Goal: Information Seeking & Learning: Compare options

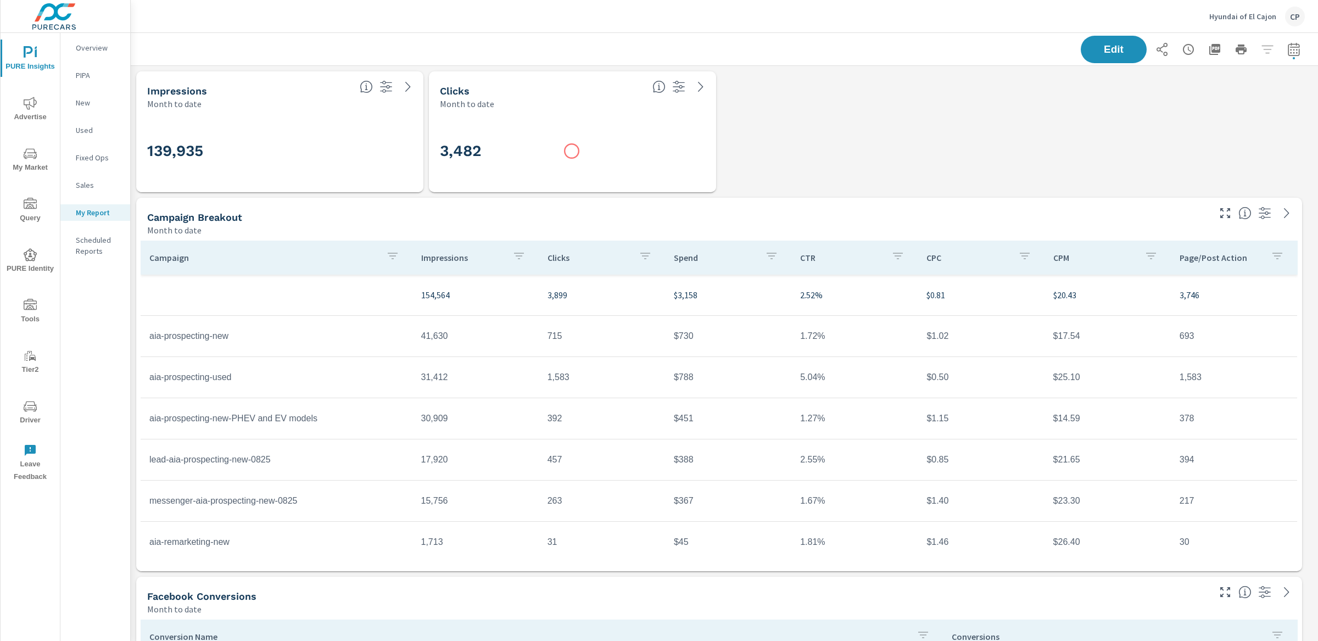
scroll to position [3689, 1198]
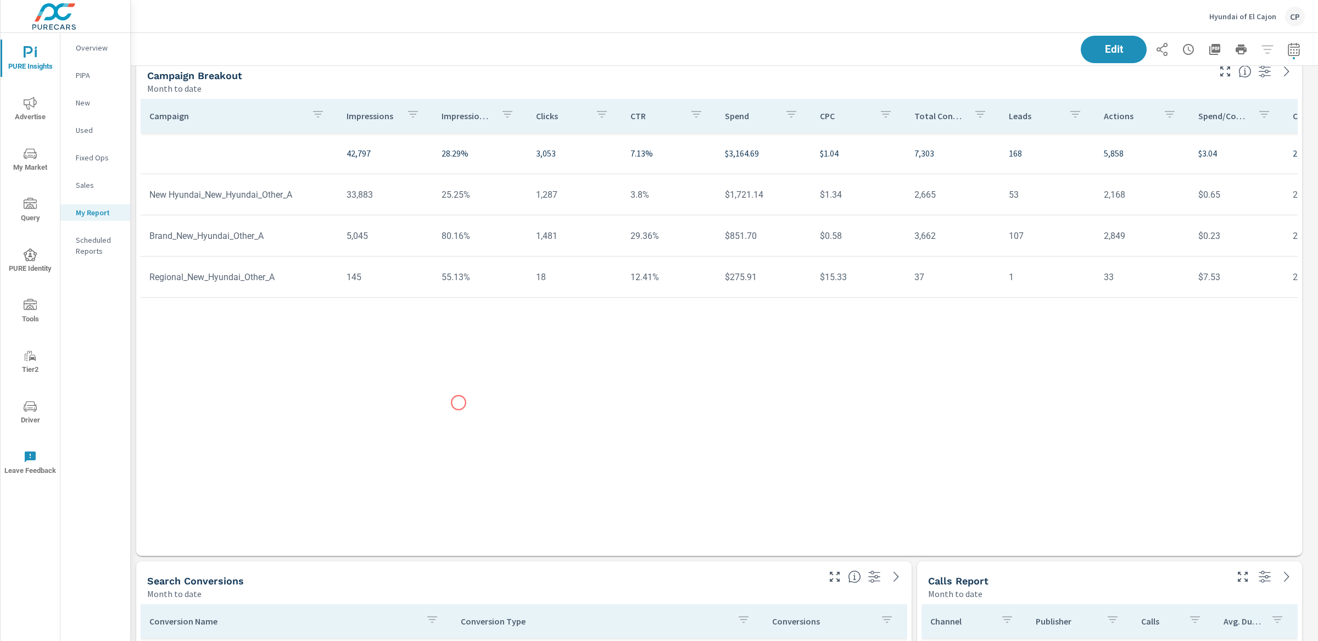
scroll to position [1659, 0]
click at [445, 362] on div "Campaign Impressions Impression Share Clicks CTR Spend CPC Total Conversions Le…" at bounding box center [719, 315] width 1157 height 436
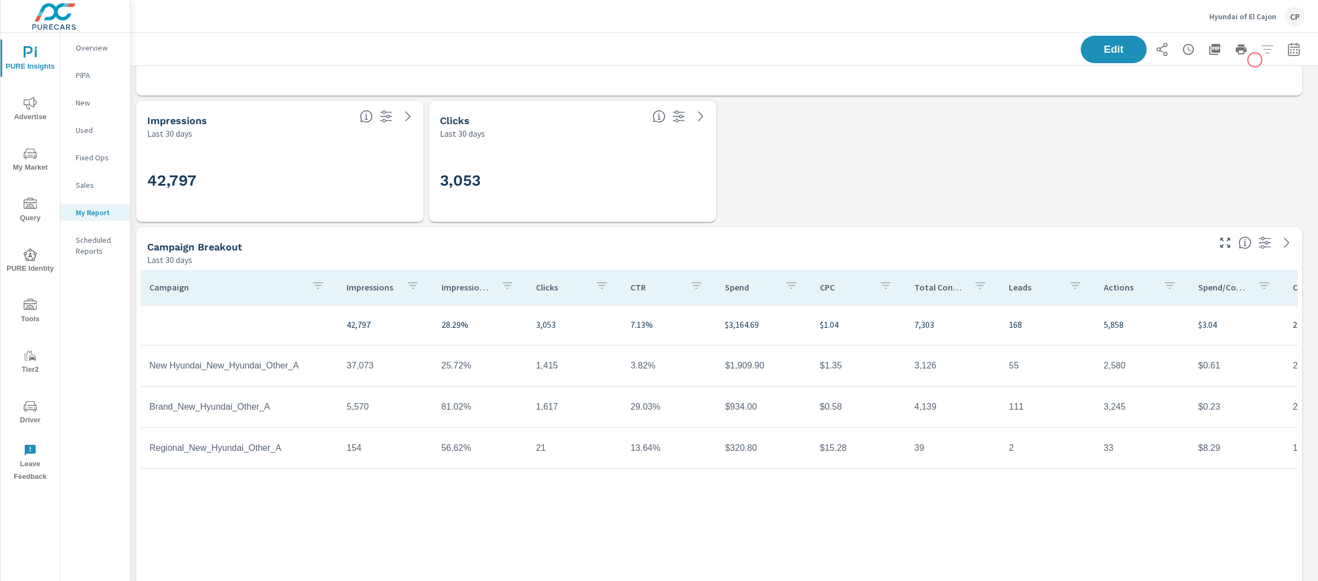
scroll to position [5, 5]
click at [1288, 47] on icon "button" at bounding box center [1294, 48] width 12 height 13
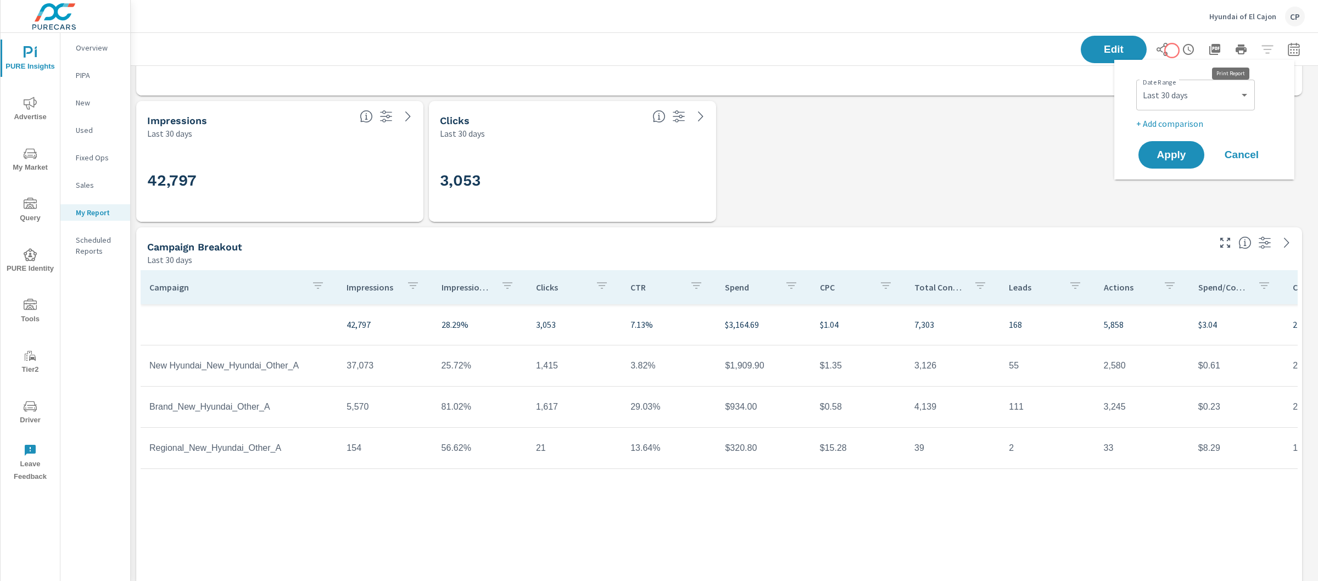
scroll to position [3689, 1198]
click at [1185, 100] on select "Custom Yesterday Last week Last 7 days Last 14 days Last 30 days Last 45 days L…" at bounding box center [1195, 95] width 110 height 22
click at [1140, 84] on select "Custom Yesterday Last week Last 7 days Last 14 days Last 30 days Last 45 days L…" at bounding box center [1195, 95] width 110 height 22
select select "Month to date"
click at [1181, 147] on button "Apply" at bounding box center [1171, 155] width 68 height 29
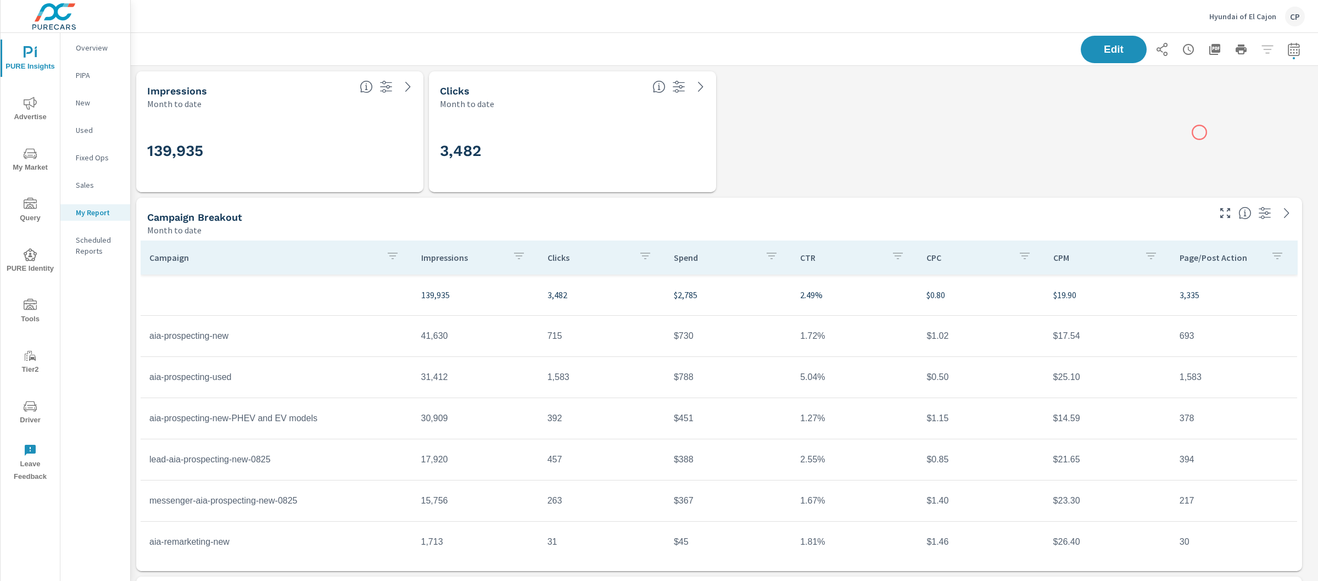
scroll to position [206, 0]
click at [1287, 49] on icon "button" at bounding box center [1293, 49] width 13 height 13
select select "Month to date"
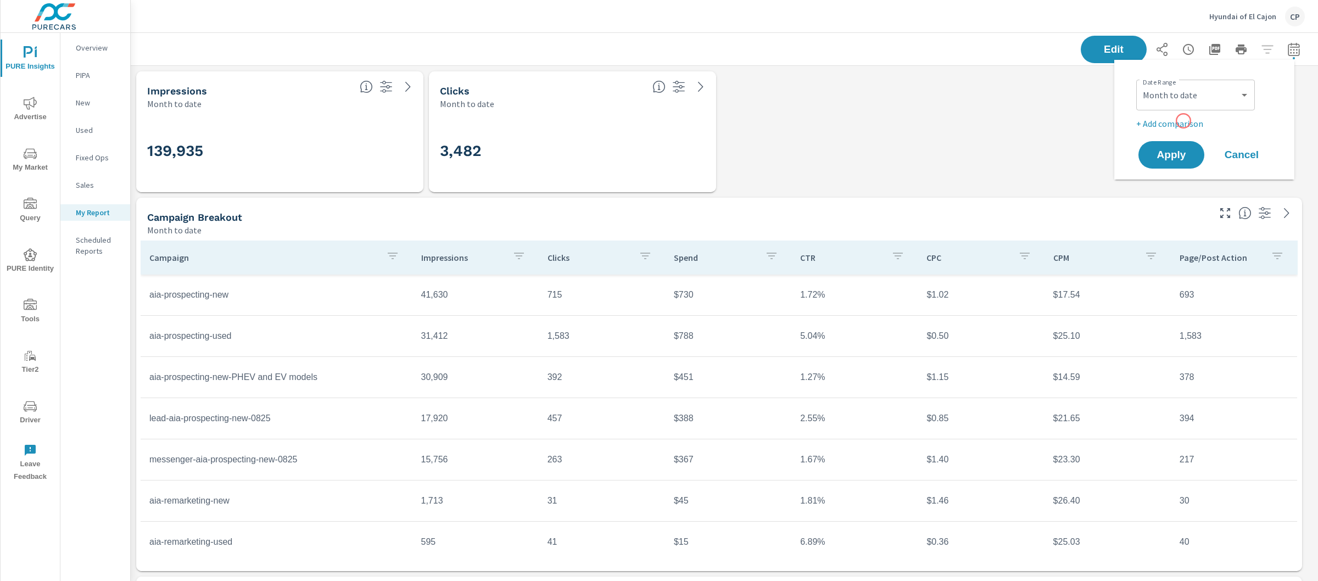
click at [1183, 121] on p "+ Add comparison" at bounding box center [1206, 123] width 141 height 13
click at [1188, 135] on select "Custom Previous period Previous month Previous year" at bounding box center [1195, 143] width 110 height 22
click at [1140, 132] on select "Custom Previous period Previous month Previous year" at bounding box center [1195, 143] width 110 height 22
select select "Previous month"
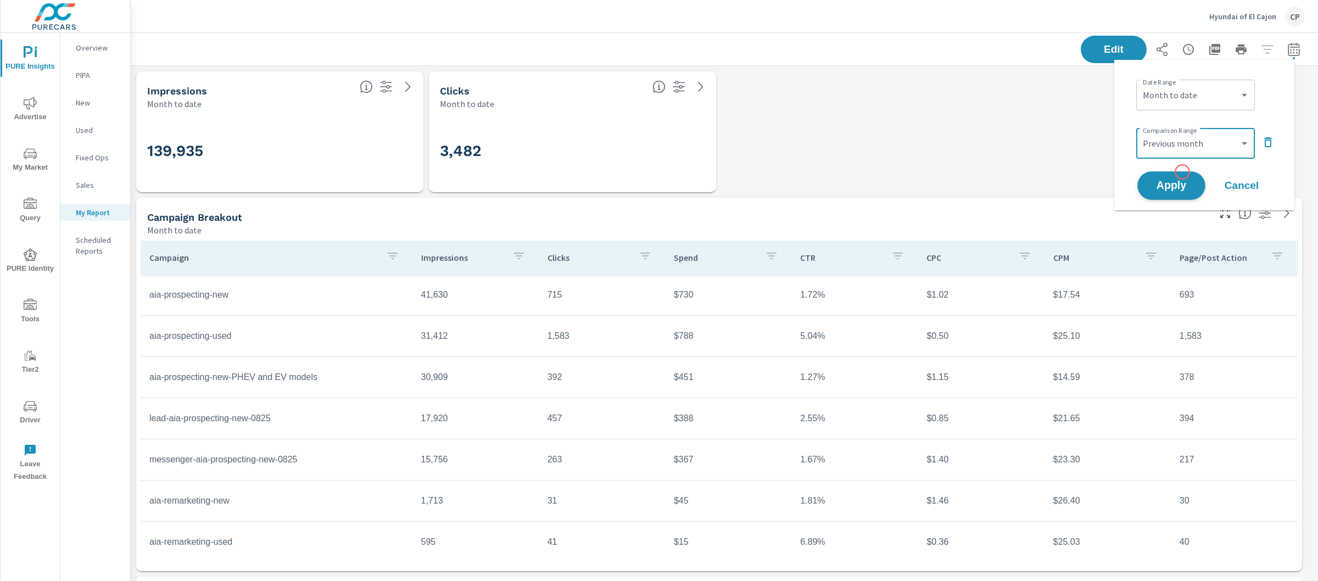
click at [1179, 181] on span "Apply" at bounding box center [1171, 186] width 45 height 10
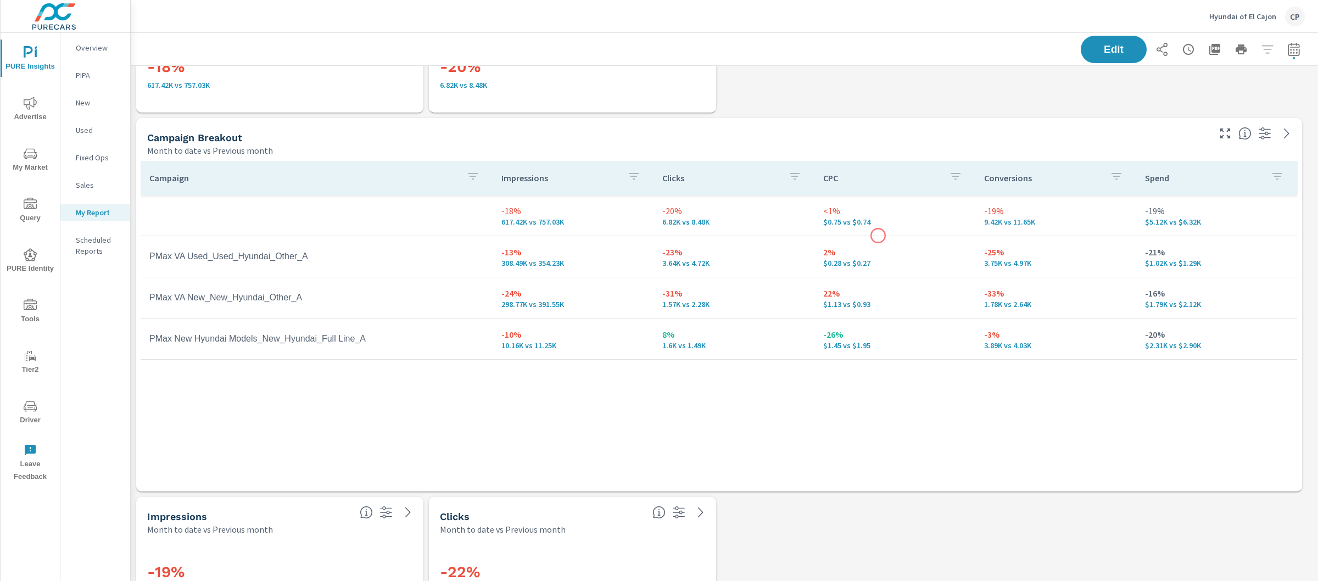
scroll to position [1175, 0]
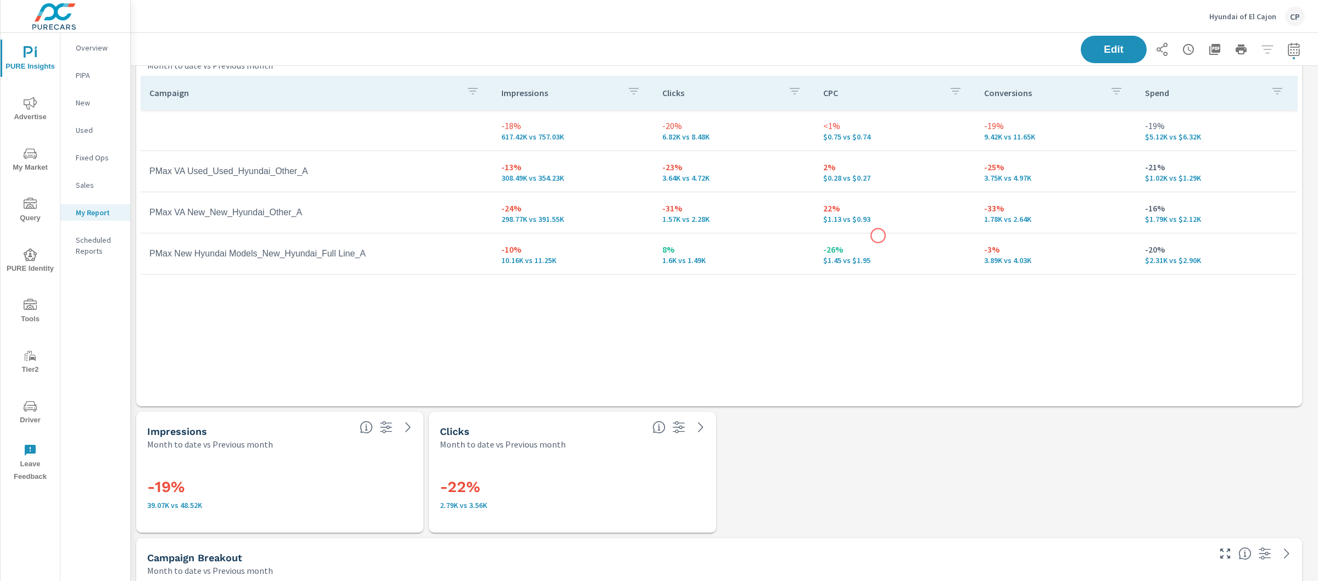
click at [878, 236] on td "-26% $1.45 vs $1.95" at bounding box center [894, 254] width 161 height 40
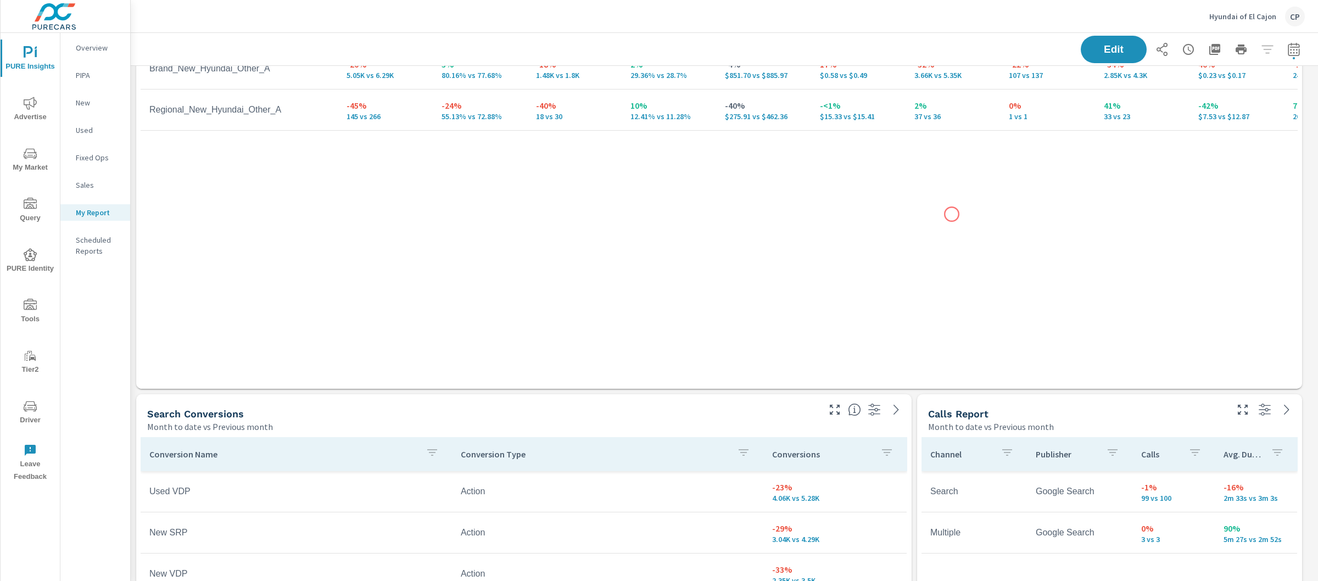
scroll to position [1774, 0]
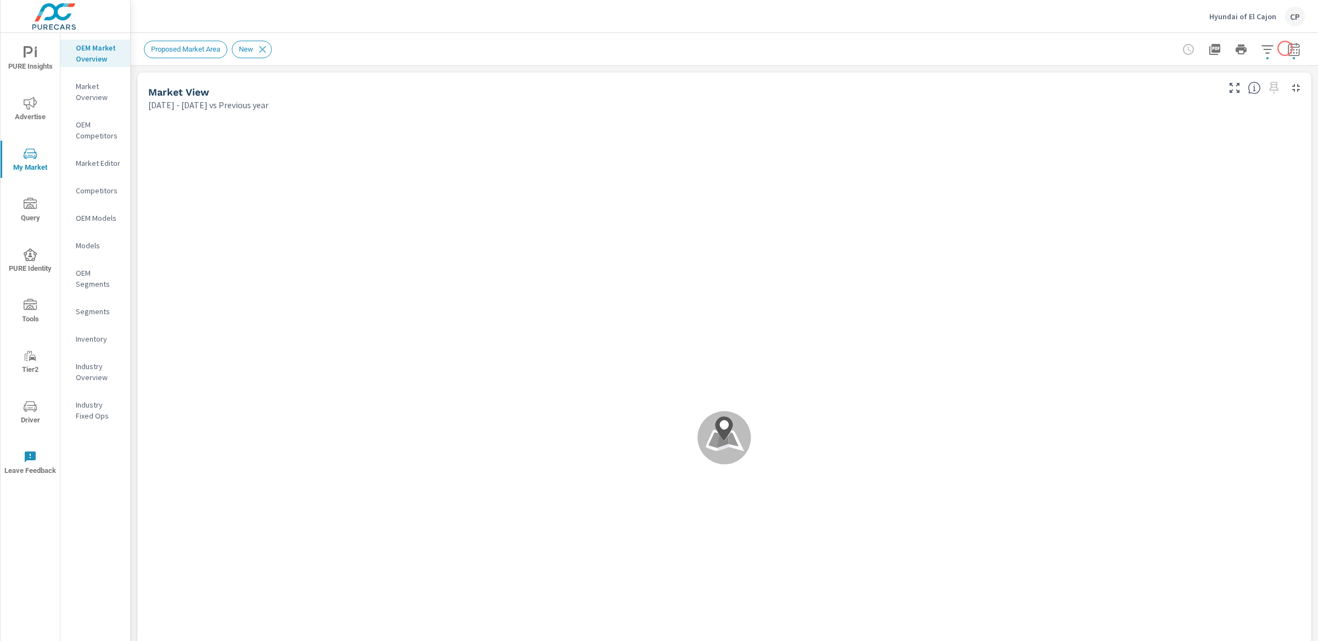
click at [1287, 47] on icon "button" at bounding box center [1293, 49] width 13 height 13
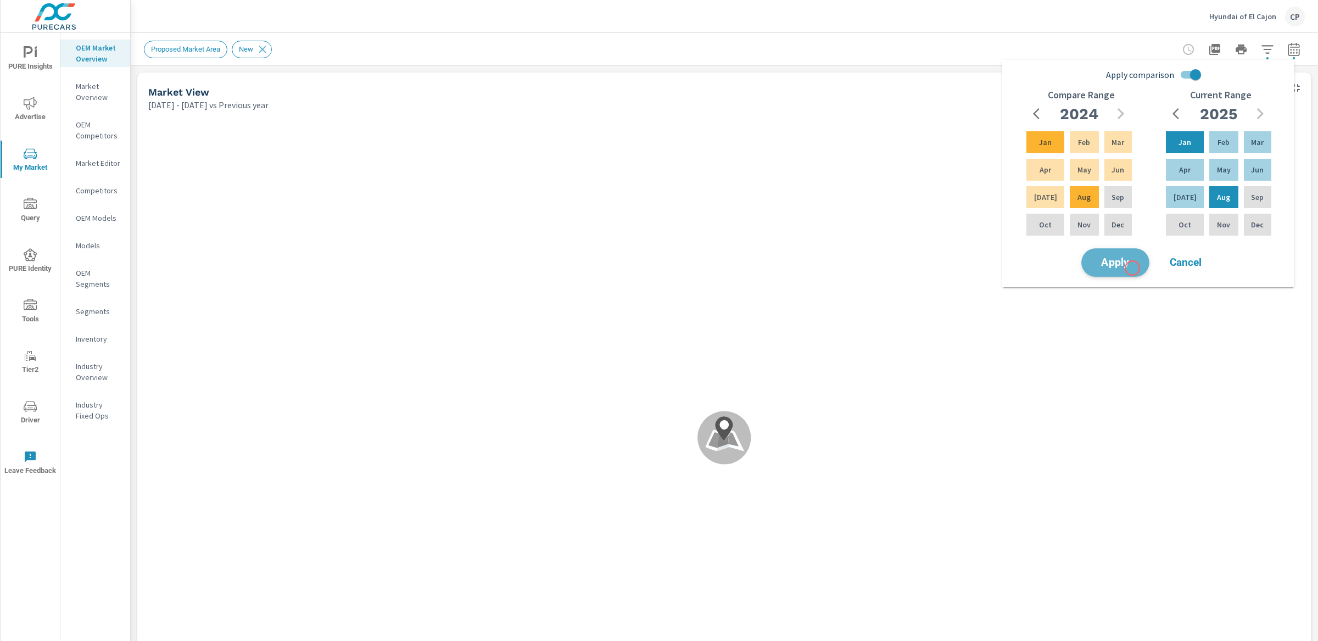
click at [1132, 268] on button "Apply" at bounding box center [1115, 262] width 68 height 29
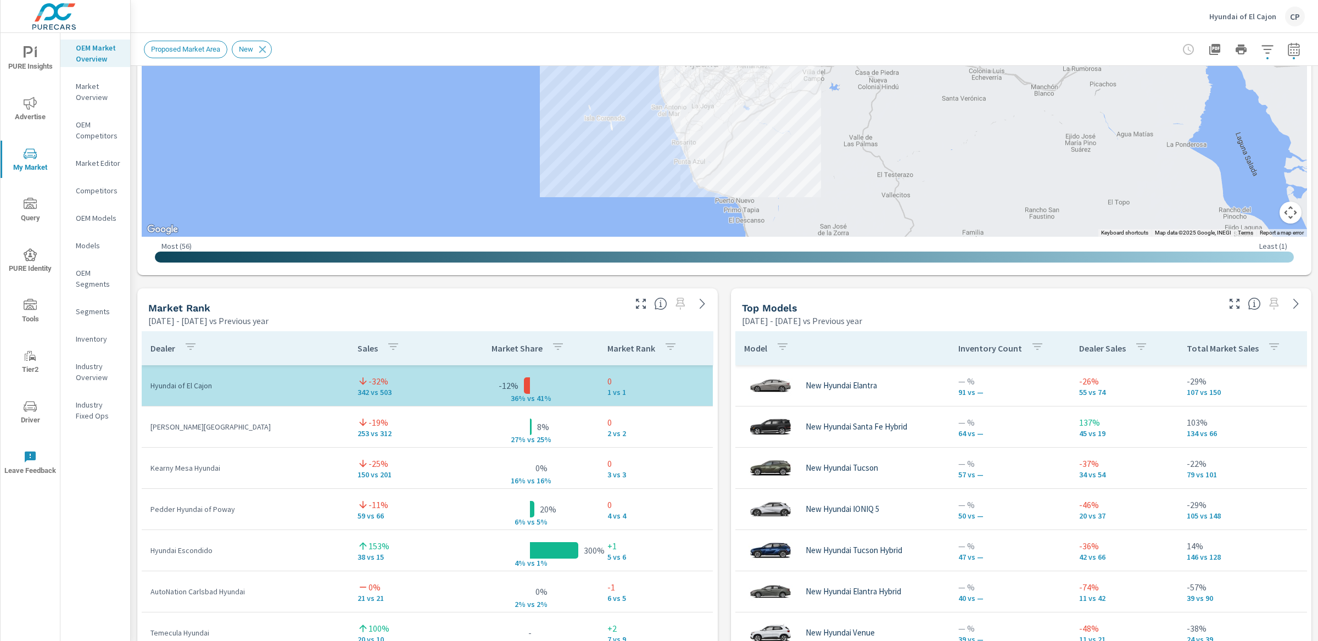
scroll to position [526, 0]
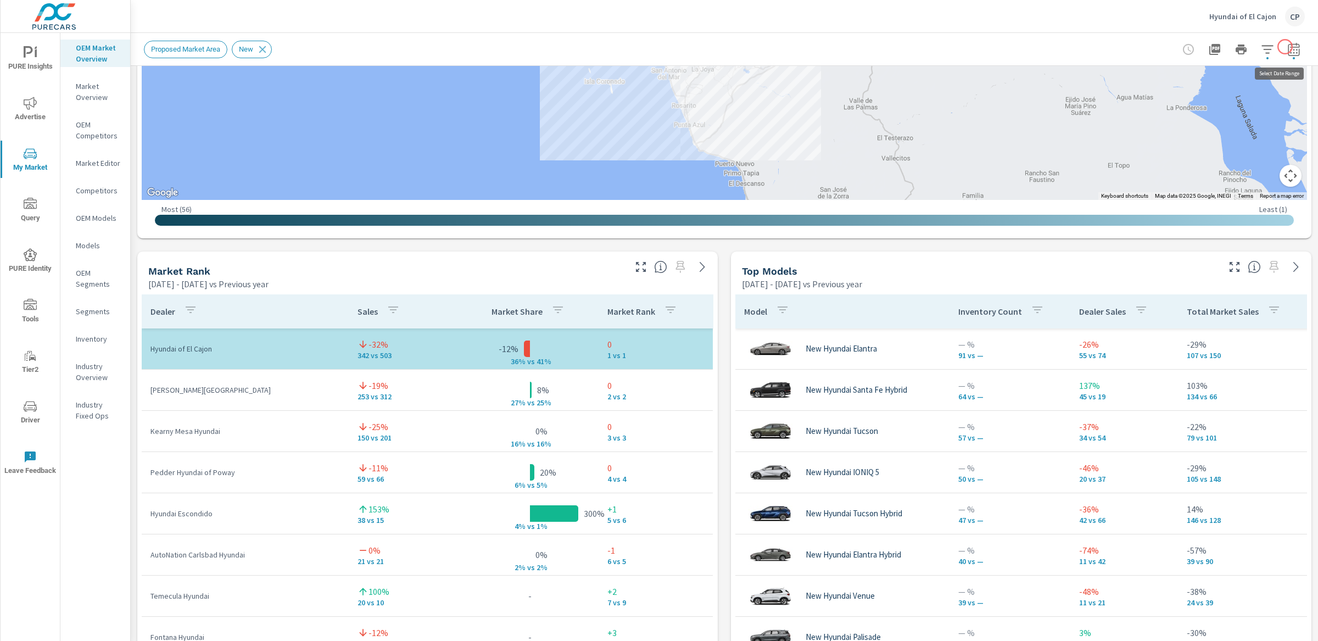
click at [1288, 47] on icon "button" at bounding box center [1294, 48] width 12 height 13
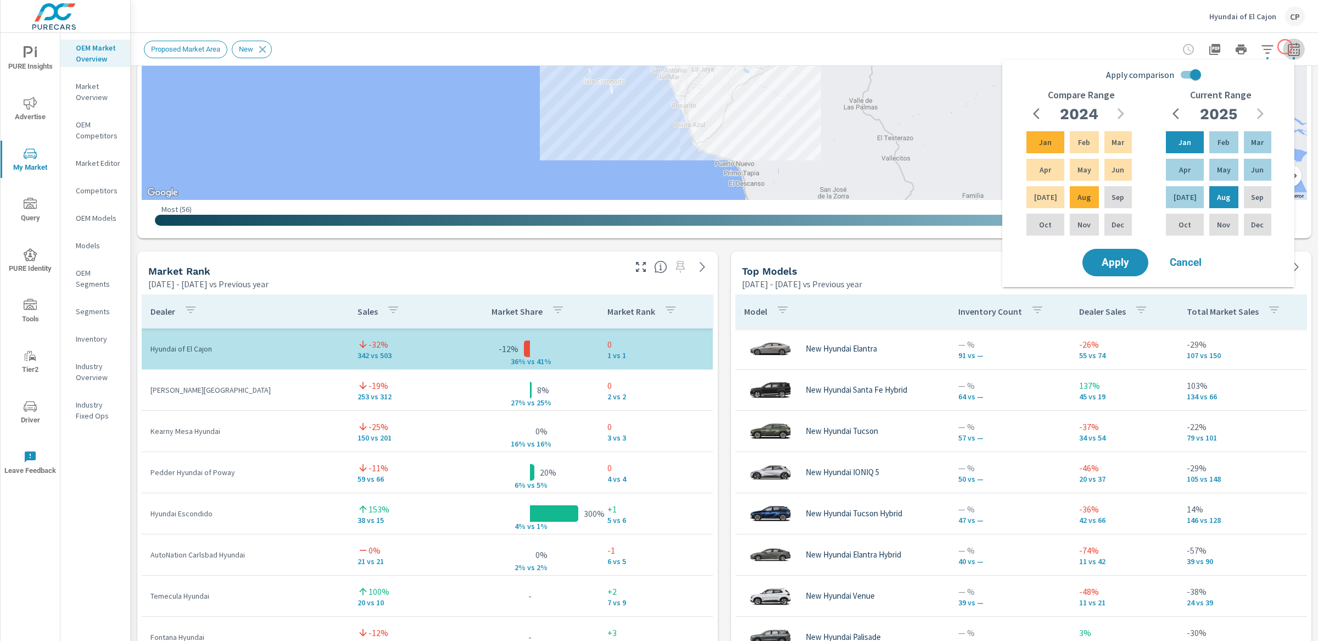
click at [1288, 47] on icon "button" at bounding box center [1294, 48] width 12 height 13
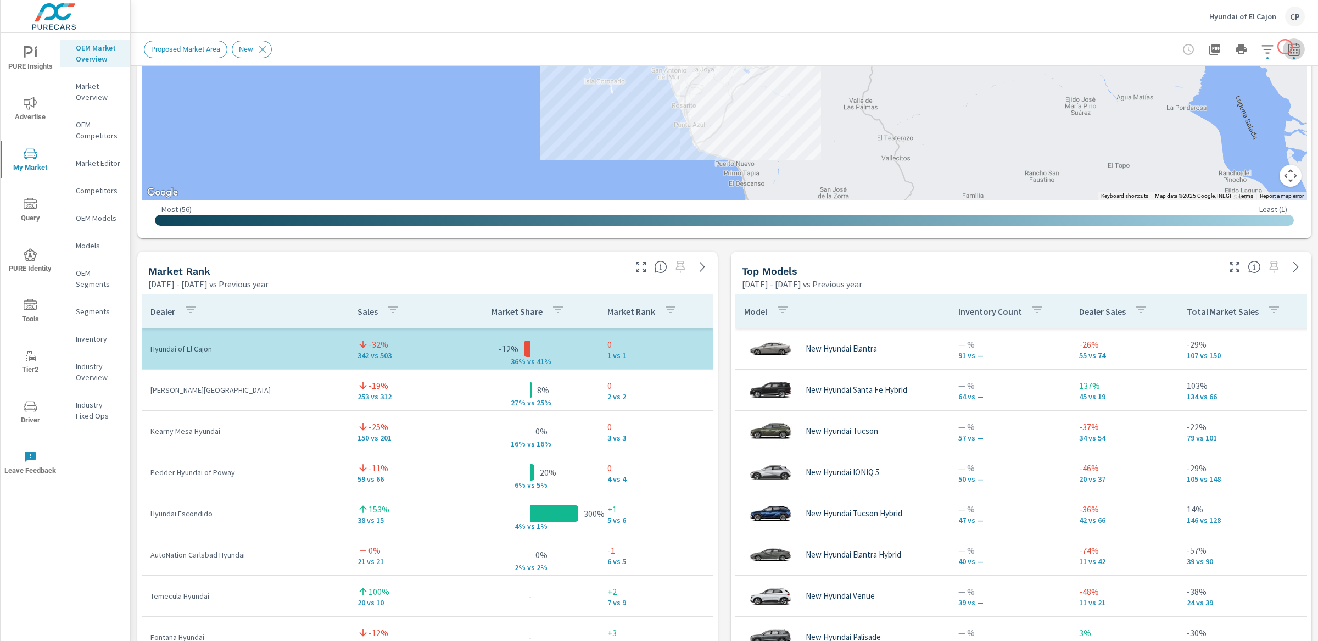
click at [1288, 47] on icon "button" at bounding box center [1294, 48] width 12 height 13
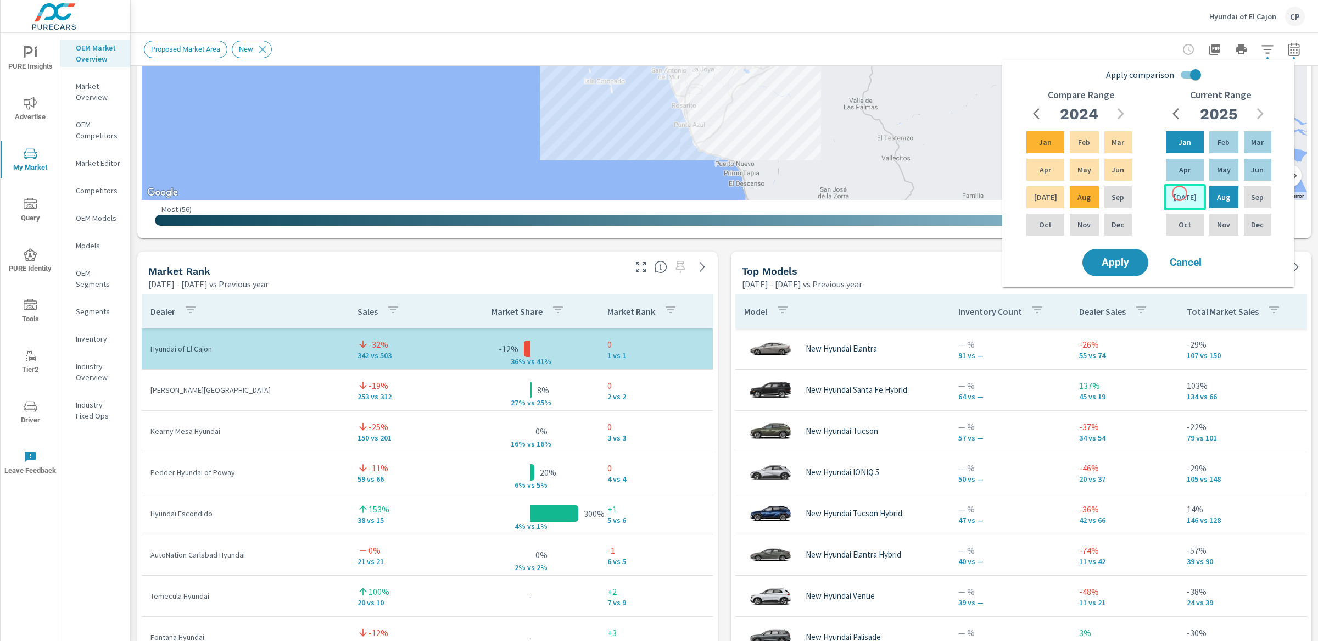
click at [1179, 193] on p "Jul" at bounding box center [1184, 197] width 23 height 11
click at [1195, 121] on div "2025" at bounding box center [1218, 114] width 105 height 22
click at [1183, 143] on p "Jan" at bounding box center [1184, 142] width 13 height 11
click at [1048, 188] on div "Jul" at bounding box center [1045, 197] width 42 height 26
click at [1048, 149] on div "Jan" at bounding box center [1045, 142] width 42 height 26
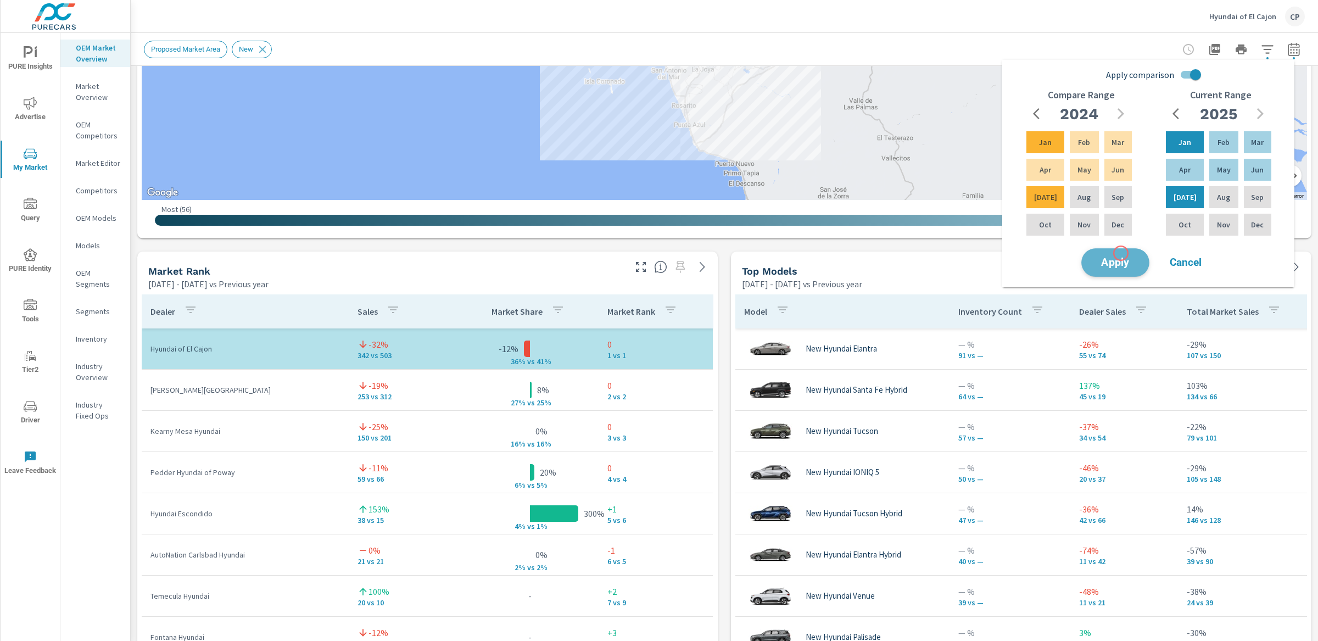
click at [1121, 253] on button "Apply" at bounding box center [1115, 262] width 68 height 29
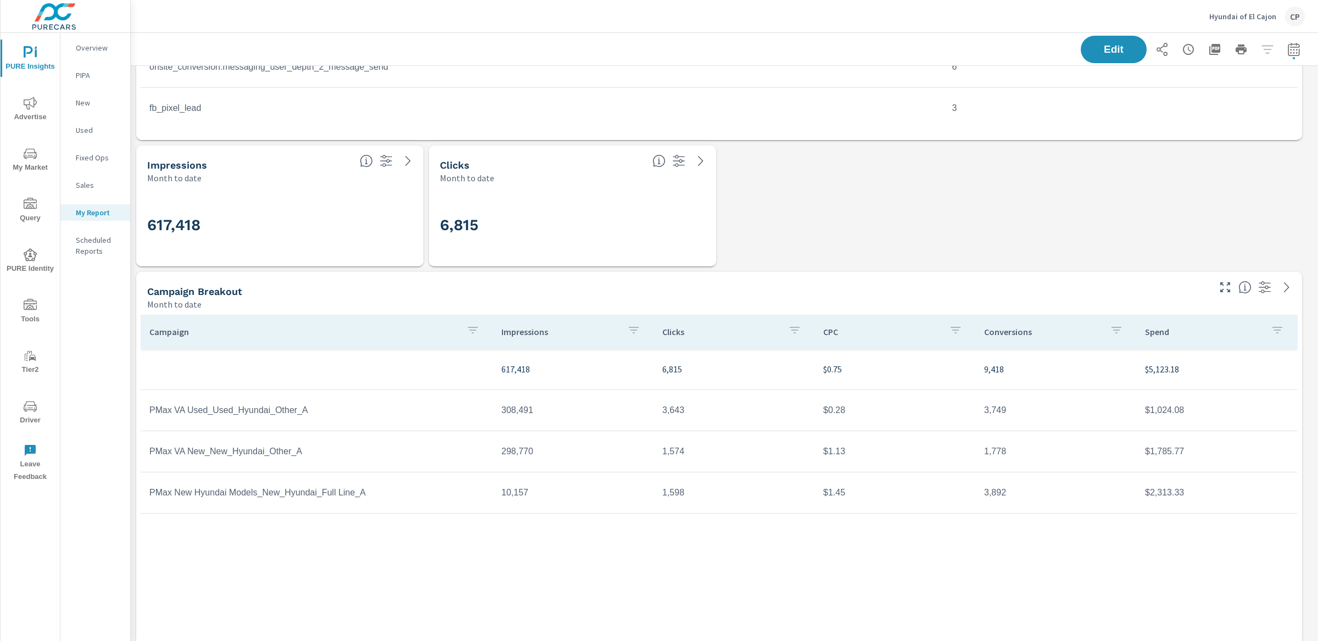
scroll to position [939, 0]
drag, startPoint x: 510, startPoint y: 449, endPoint x: 551, endPoint y: 450, distance: 41.2
click at [551, 450] on td "298,770" at bounding box center [573, 448] width 161 height 27
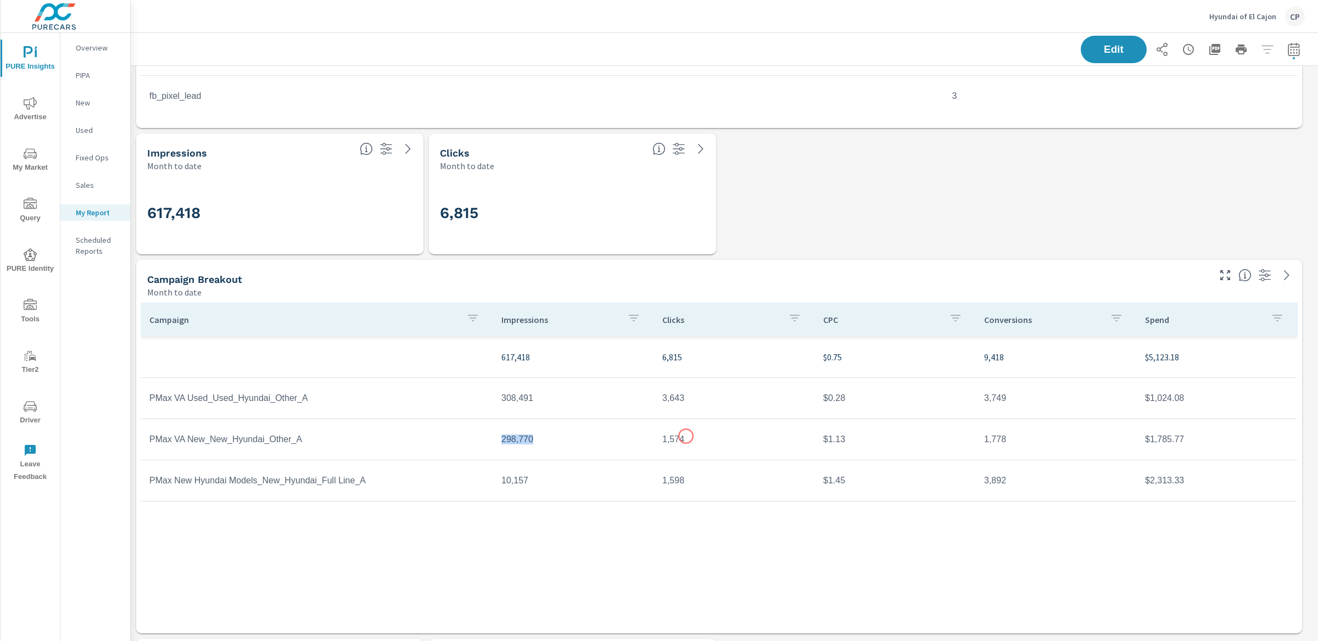
scroll to position [950, 0]
click at [1067, 435] on td "1,778" at bounding box center [1055, 437] width 161 height 27
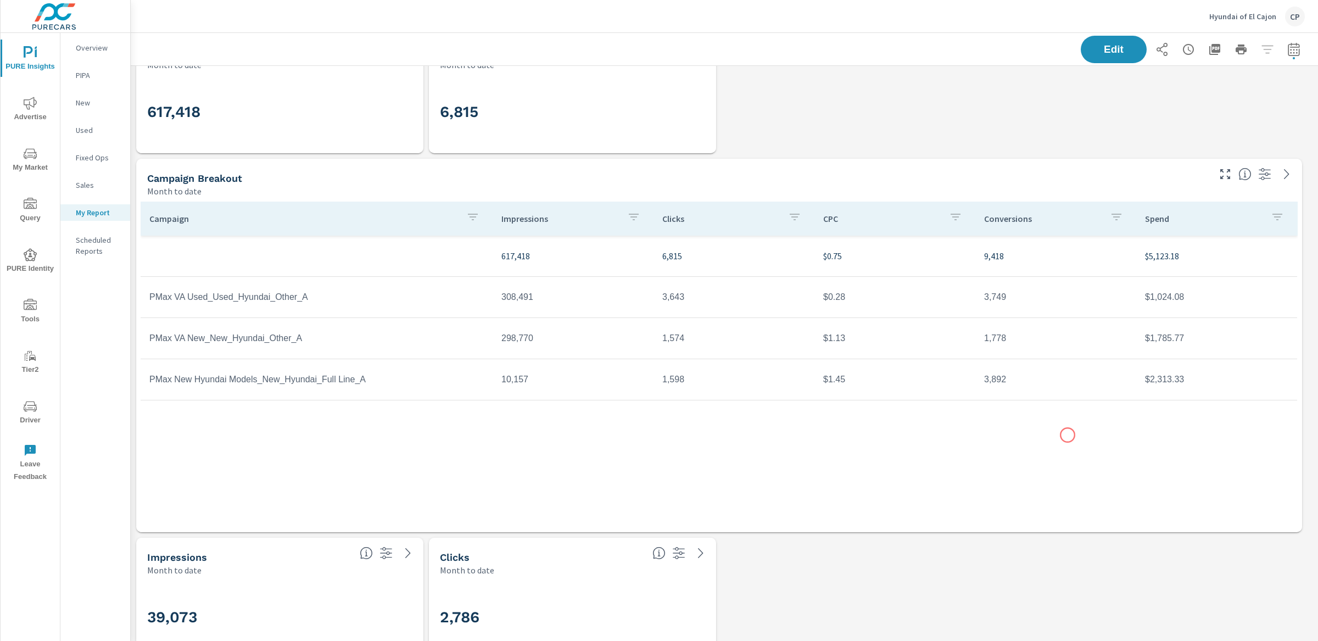
scroll to position [1082, 0]
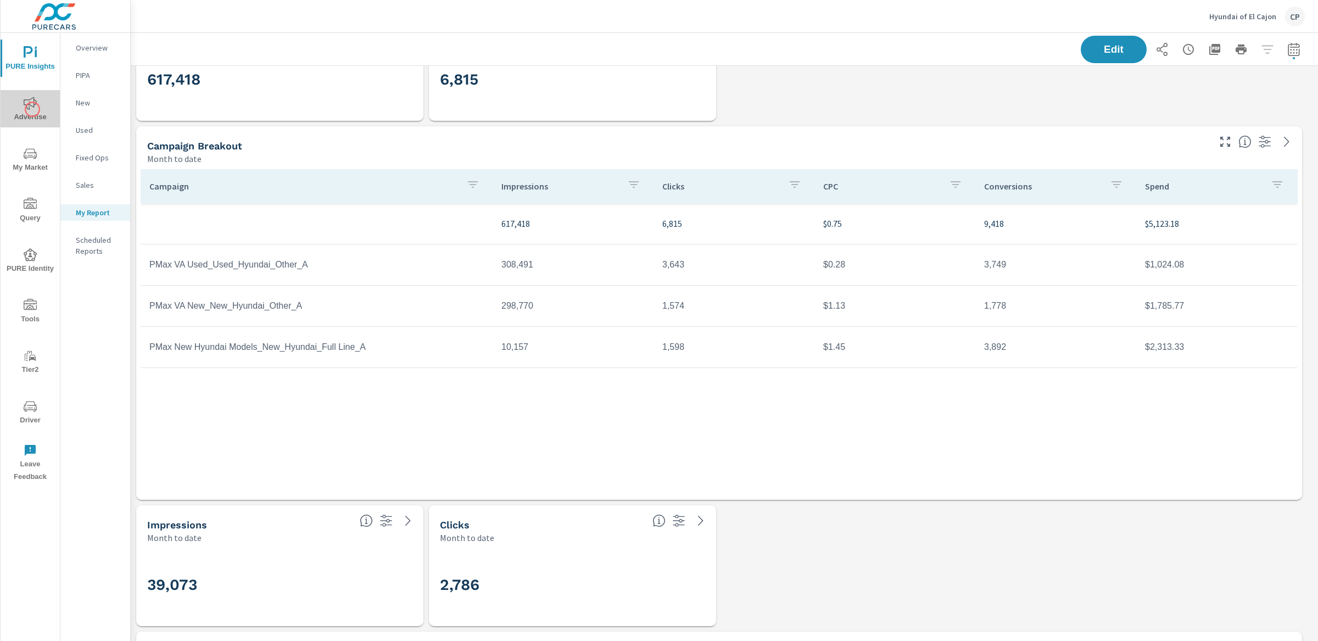
click at [32, 109] on icon "nav menu" at bounding box center [30, 103] width 13 height 13
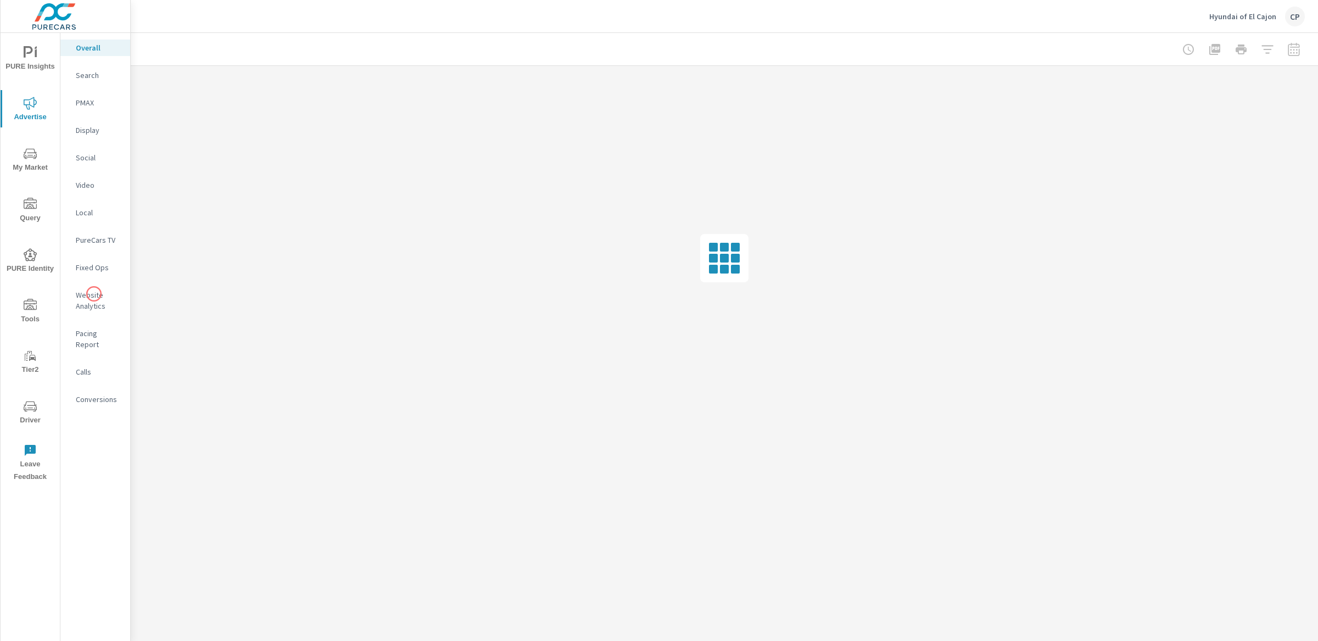
click at [93, 293] on p "Website Analytics" at bounding box center [99, 300] width 46 height 22
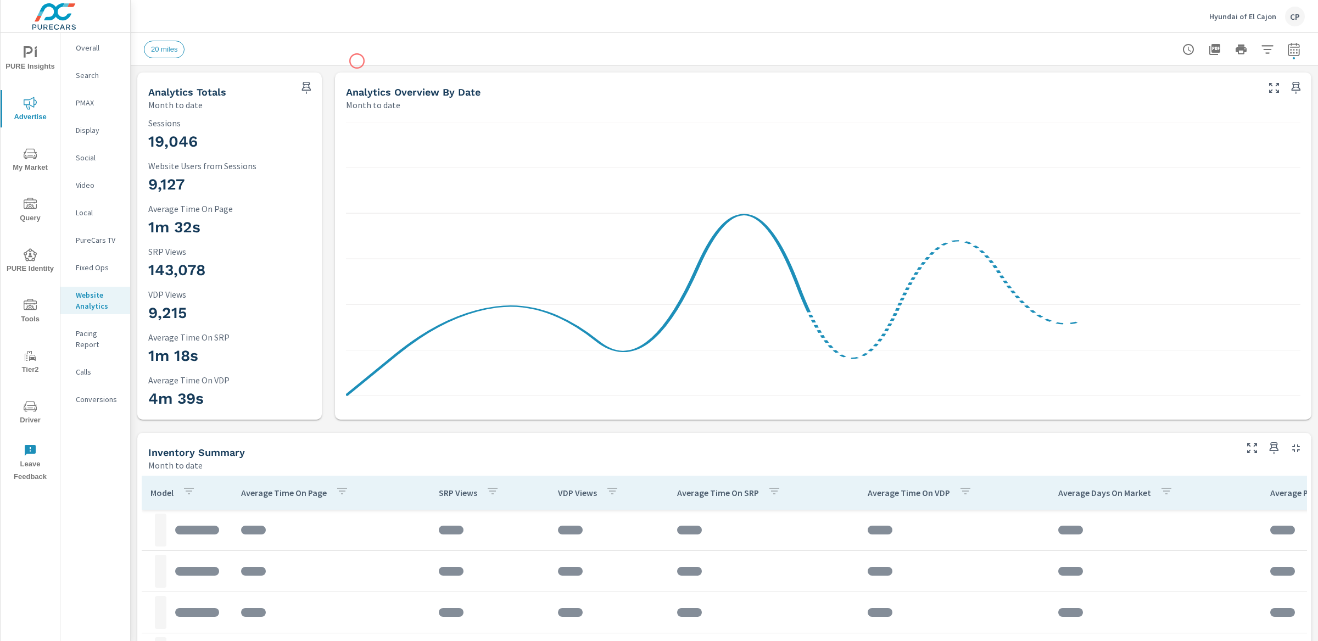
scroll to position [7, 0]
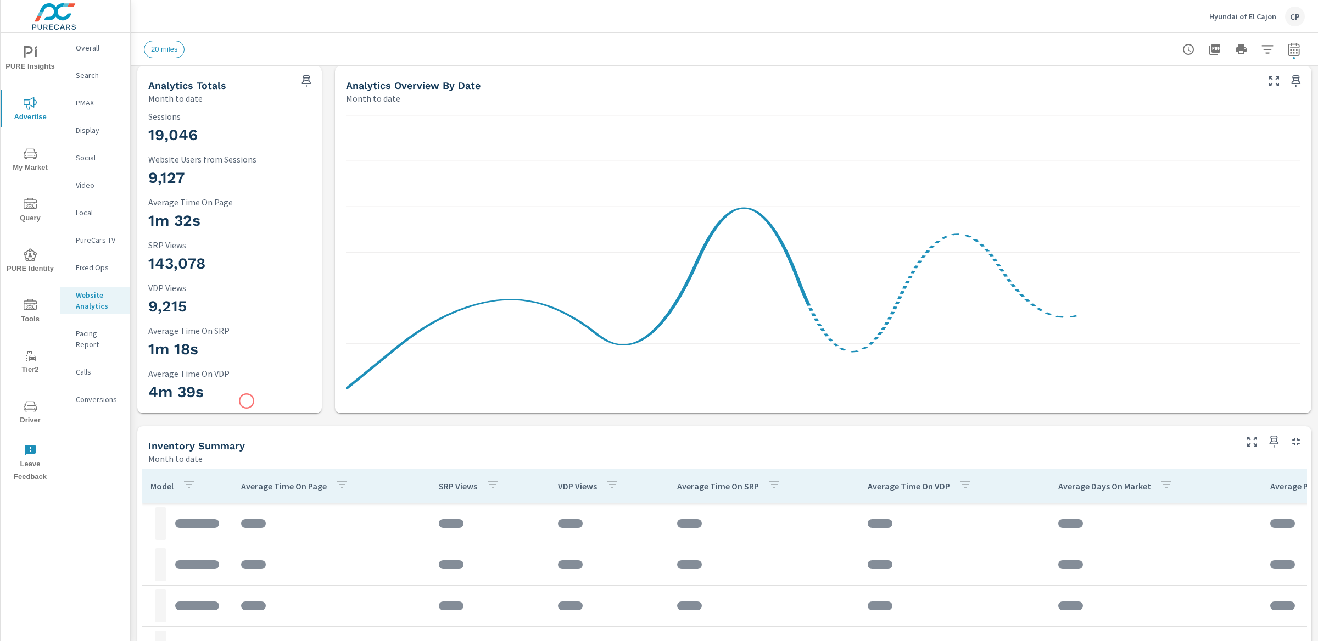
drag, startPoint x: 153, startPoint y: 390, endPoint x: 244, endPoint y: 402, distance: 91.9
click at [244, 402] on div "4m 39s Average Time On VDP" at bounding box center [229, 386] width 163 height 37
drag, startPoint x: 229, startPoint y: 396, endPoint x: 151, endPoint y: 397, distance: 78.0
click at [151, 397] on h3 "4m 39s" at bounding box center [229, 392] width 163 height 19
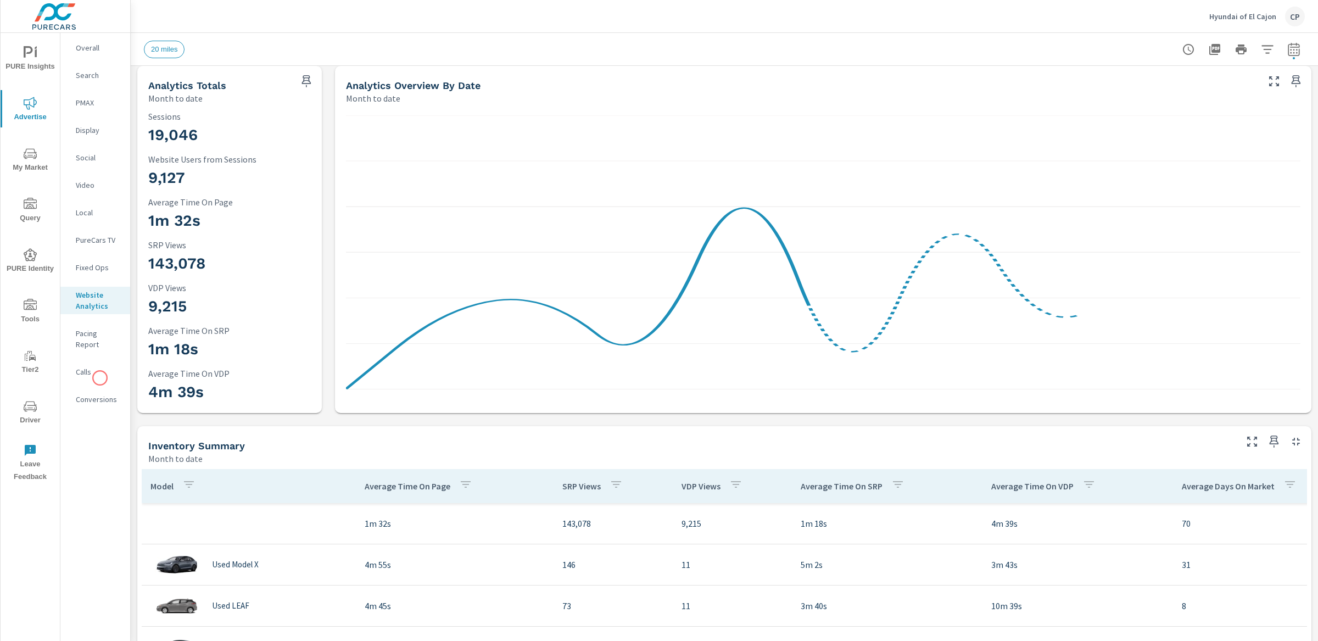
click at [100, 378] on nav "Overall Search PMAX Display Social Video Local PureCars TV Fixed Ops Website An…" at bounding box center [95, 228] width 70 height 390
click at [100, 394] on p "Conversions" at bounding box center [99, 399] width 46 height 11
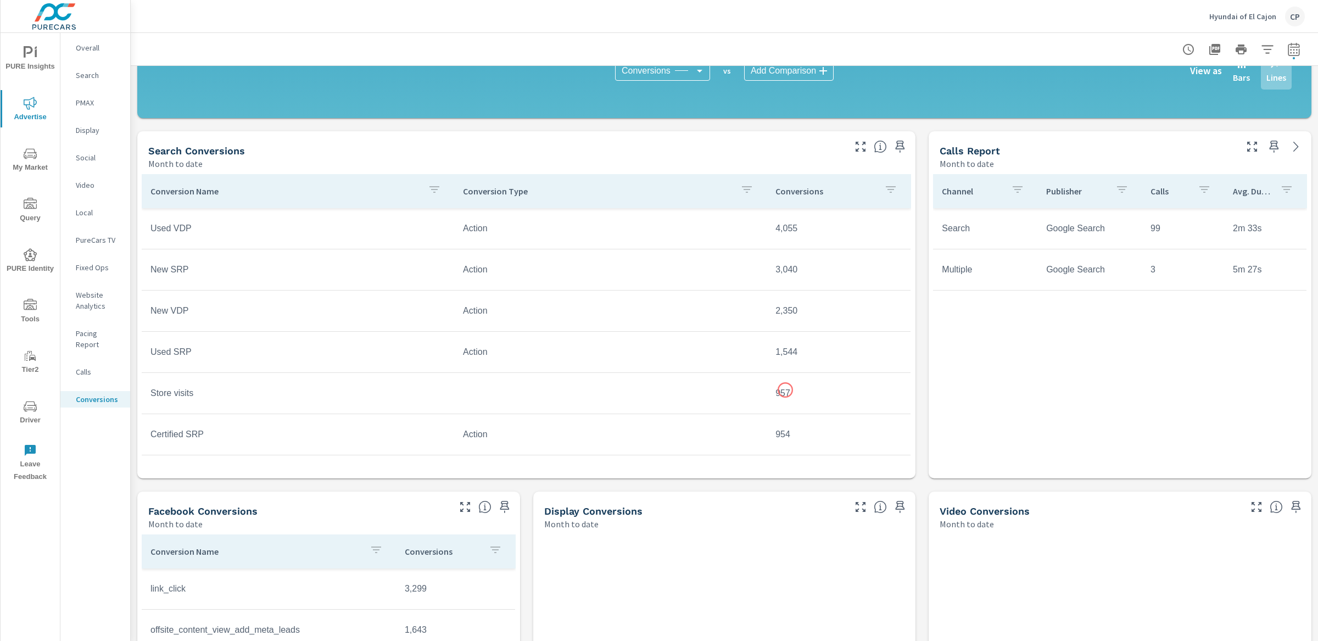
scroll to position [372, 0]
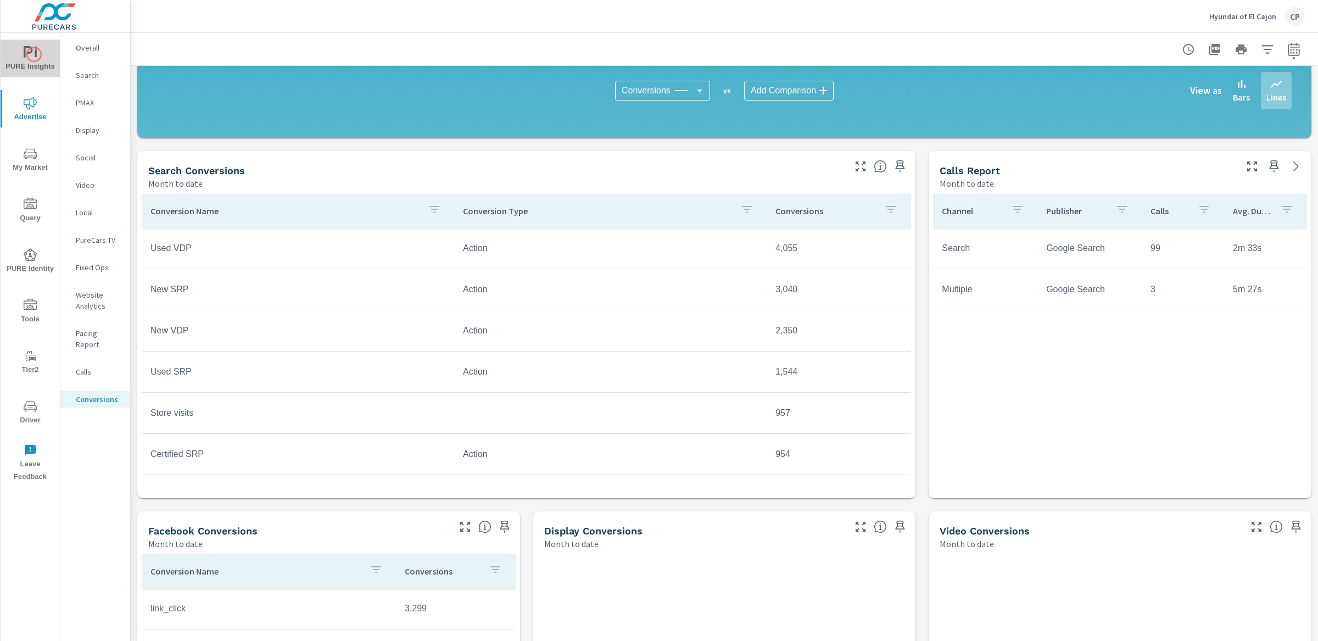
click at [34, 54] on icon "nav menu" at bounding box center [30, 52] width 13 height 13
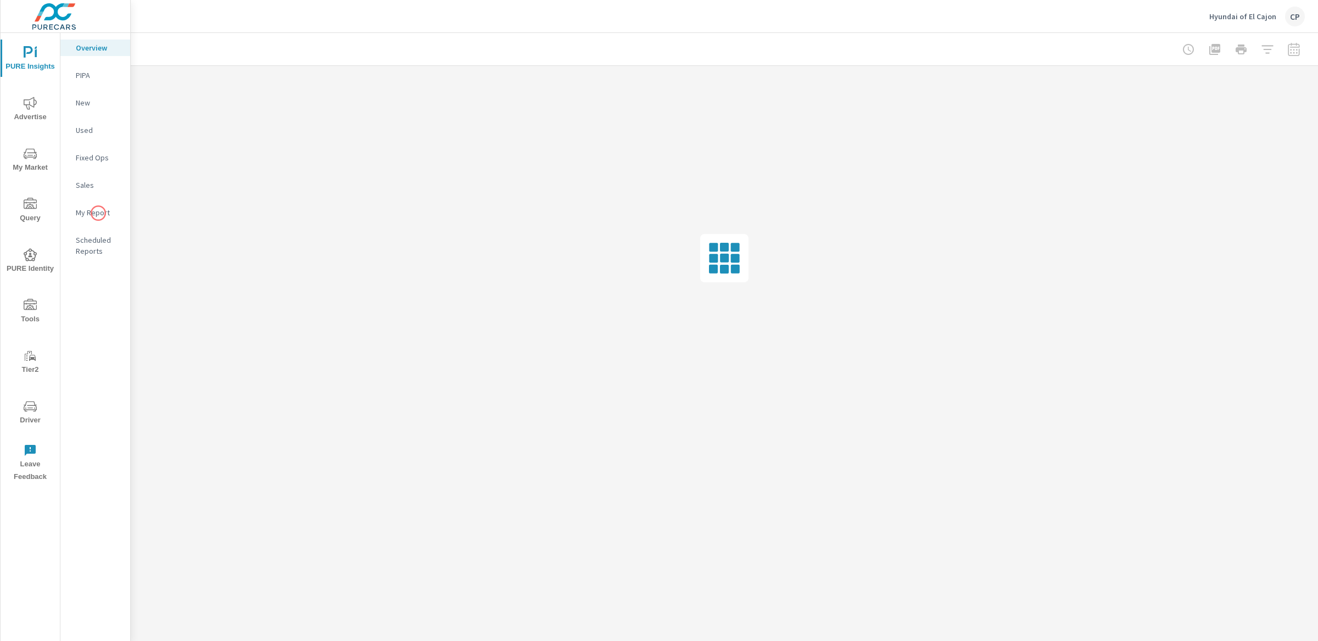
click at [98, 213] on p "My Report" at bounding box center [99, 212] width 46 height 11
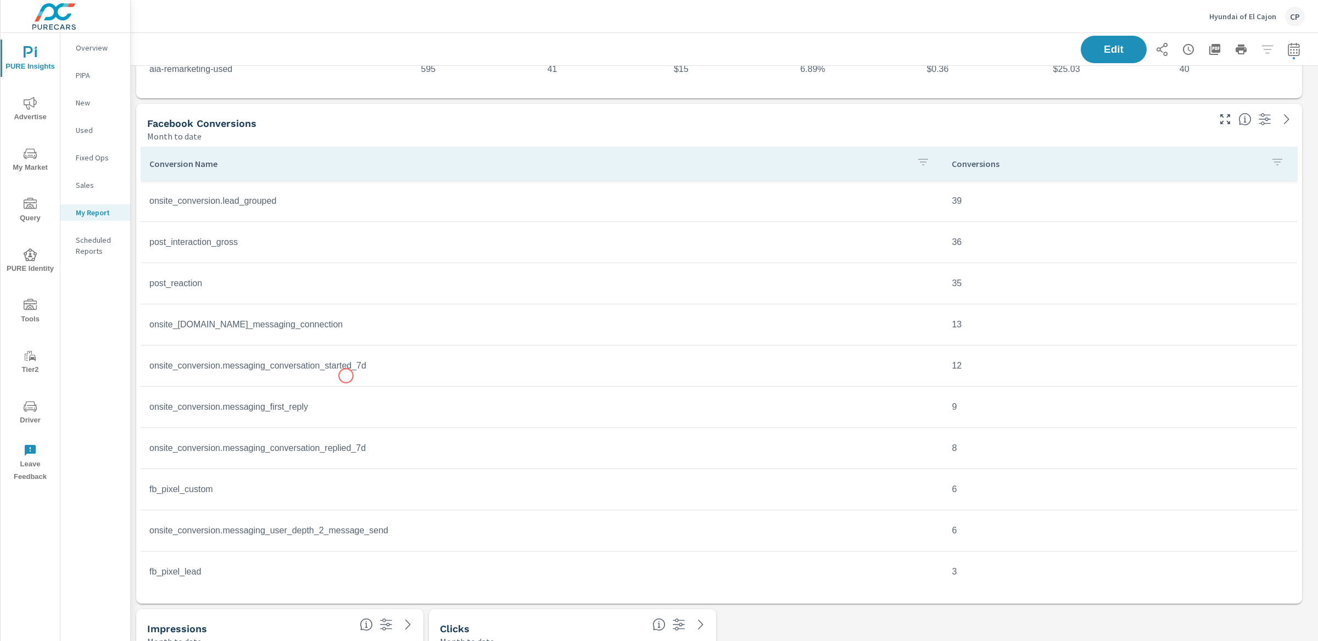
scroll to position [468, 0]
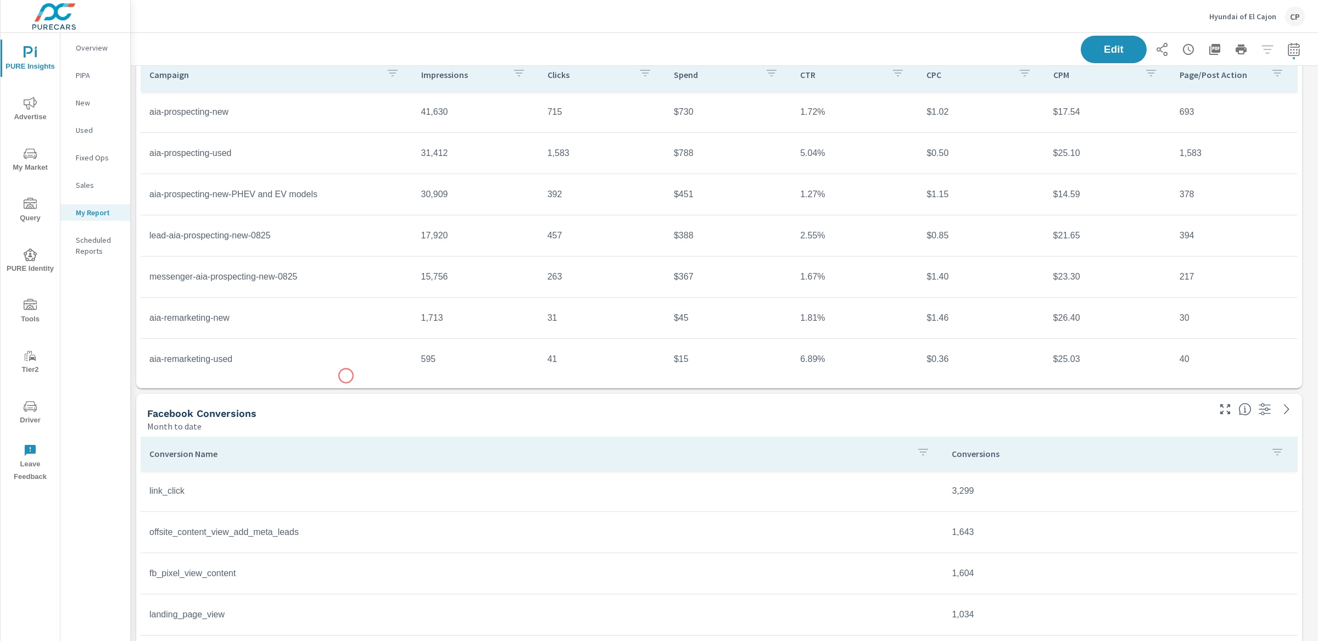
scroll to position [171, 0]
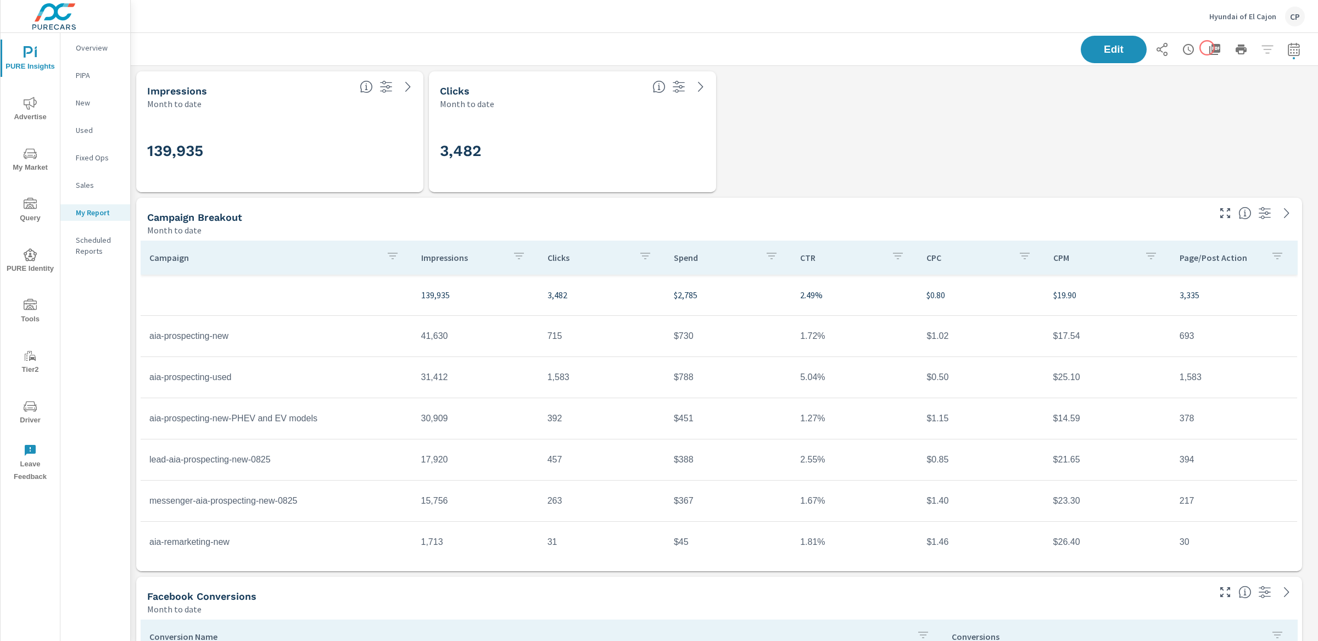
click at [1208, 43] on icon "button" at bounding box center [1214, 49] width 13 height 13
click at [1209, 46] on icon "button" at bounding box center [1214, 49] width 11 height 11
click at [1287, 54] on icon "button" at bounding box center [1293, 49] width 13 height 13
click at [1226, 107] on div "Custom Yesterday Last week Last 7 days Last 14 days Last 30 days Last 45 days L…" at bounding box center [1195, 95] width 119 height 31
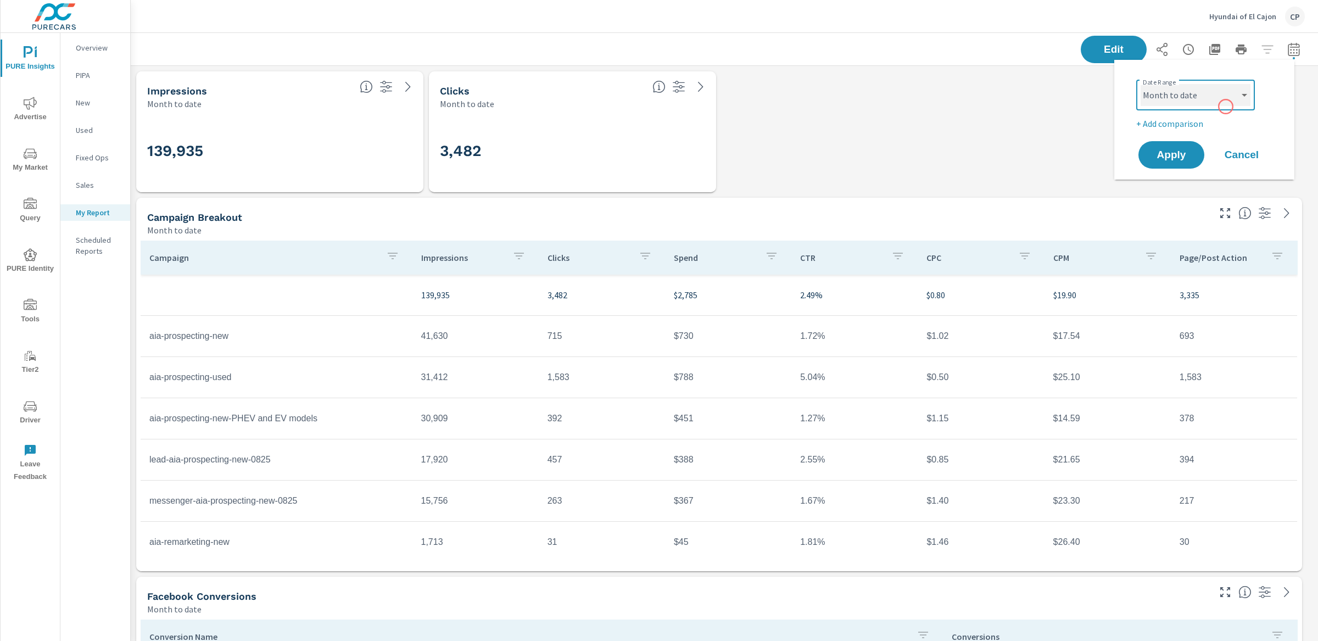
click at [1223, 93] on select "Custom Yesterday Last week Last 7 days Last 14 days Last 30 days Last 45 days L…" at bounding box center [1195, 95] width 110 height 22
click at [1140, 84] on select "Custom Yesterday Last week Last 7 days Last 14 days Last 30 days Last 45 days L…" at bounding box center [1195, 95] width 110 height 22
select select "Last 60 days"
click at [1183, 150] on span "Apply" at bounding box center [1171, 155] width 45 height 10
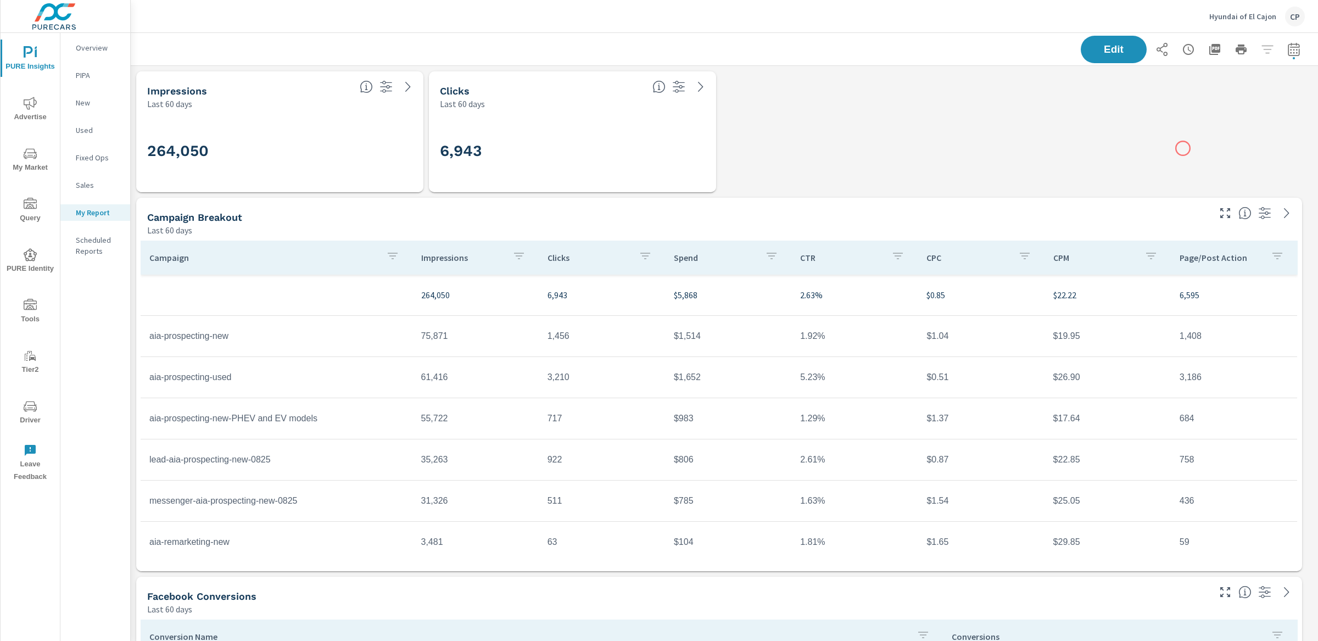
scroll to position [206, 0]
click at [1287, 49] on icon "button" at bounding box center [1293, 49] width 13 height 13
click at [1184, 109] on div "Custom Yesterday Last week Last 7 days Last 14 days Last 30 days Last 45 days L…" at bounding box center [1195, 95] width 119 height 31
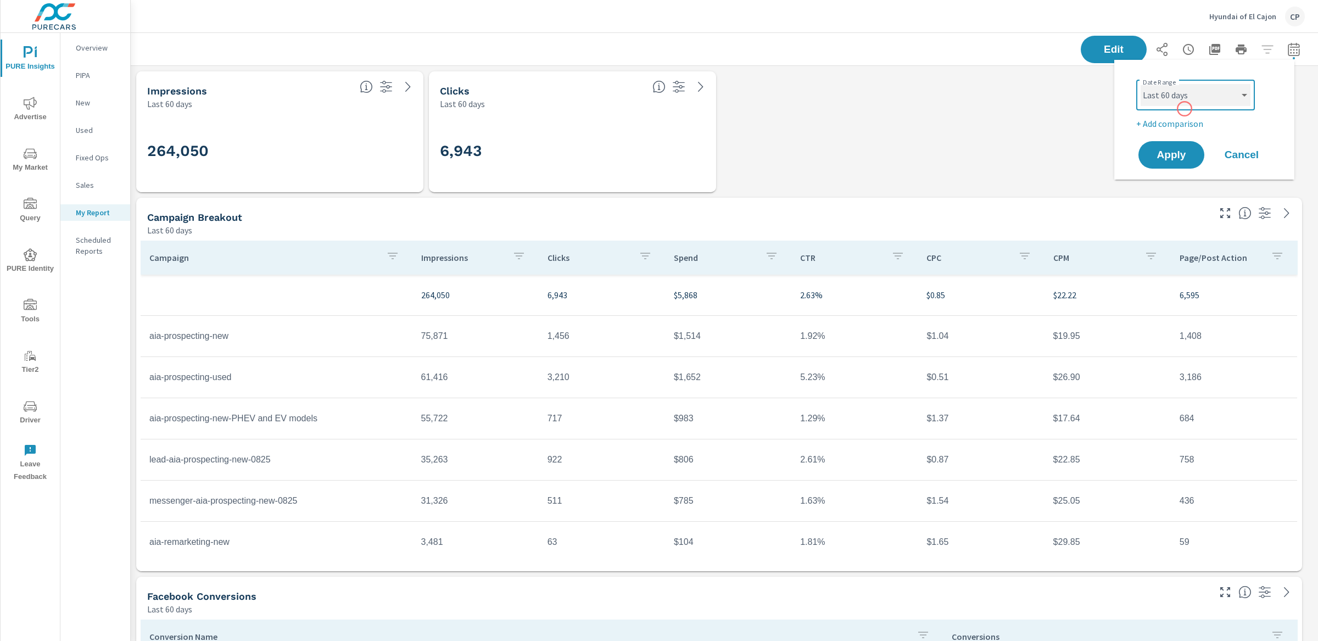
click at [1184, 98] on select "Custom Yesterday Last week Last 7 days Last 14 days Last 30 days Last 45 days L…" at bounding box center [1195, 95] width 110 height 22
click at [1140, 84] on select "Custom Yesterday Last week Last 7 days Last 14 days Last 30 days Last 45 days L…" at bounding box center [1195, 95] width 110 height 22
select select "Last 90 days"
click at [1180, 155] on span "Apply" at bounding box center [1171, 155] width 45 height 10
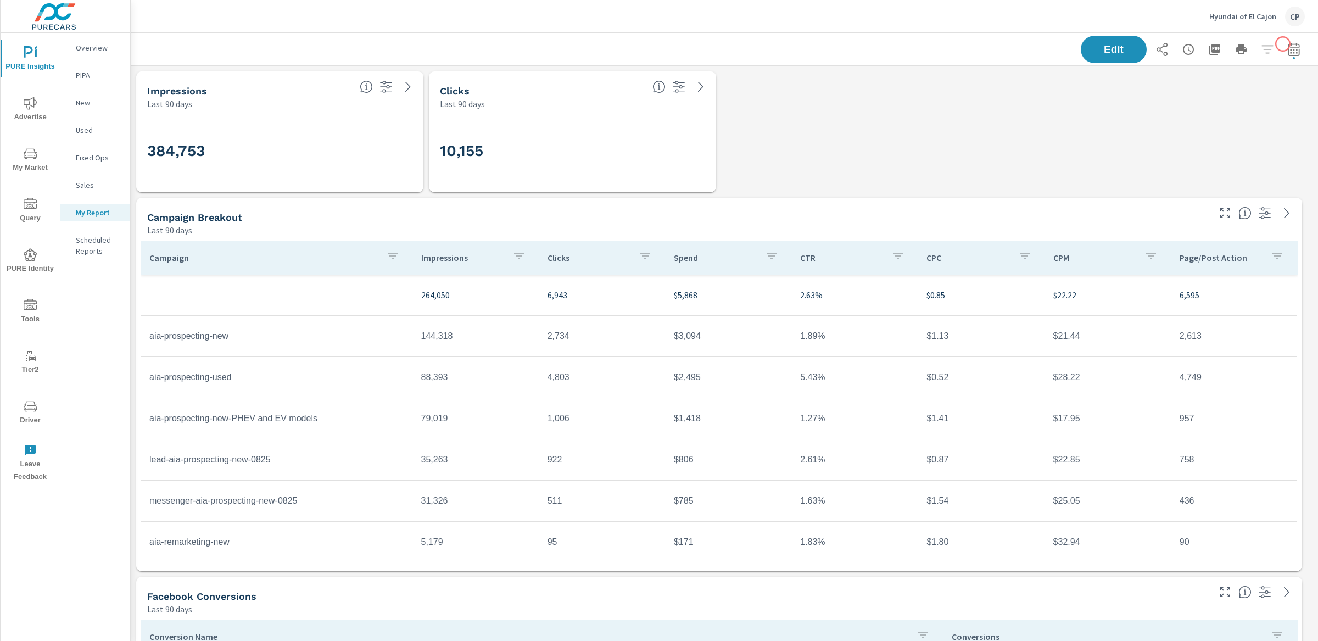
click at [1288, 44] on icon "button" at bounding box center [1294, 48] width 12 height 13
click at [1226, 87] on select "Custom Yesterday Last week Last 7 days Last 14 days Last 30 days Last 45 days L…" at bounding box center [1195, 95] width 110 height 22
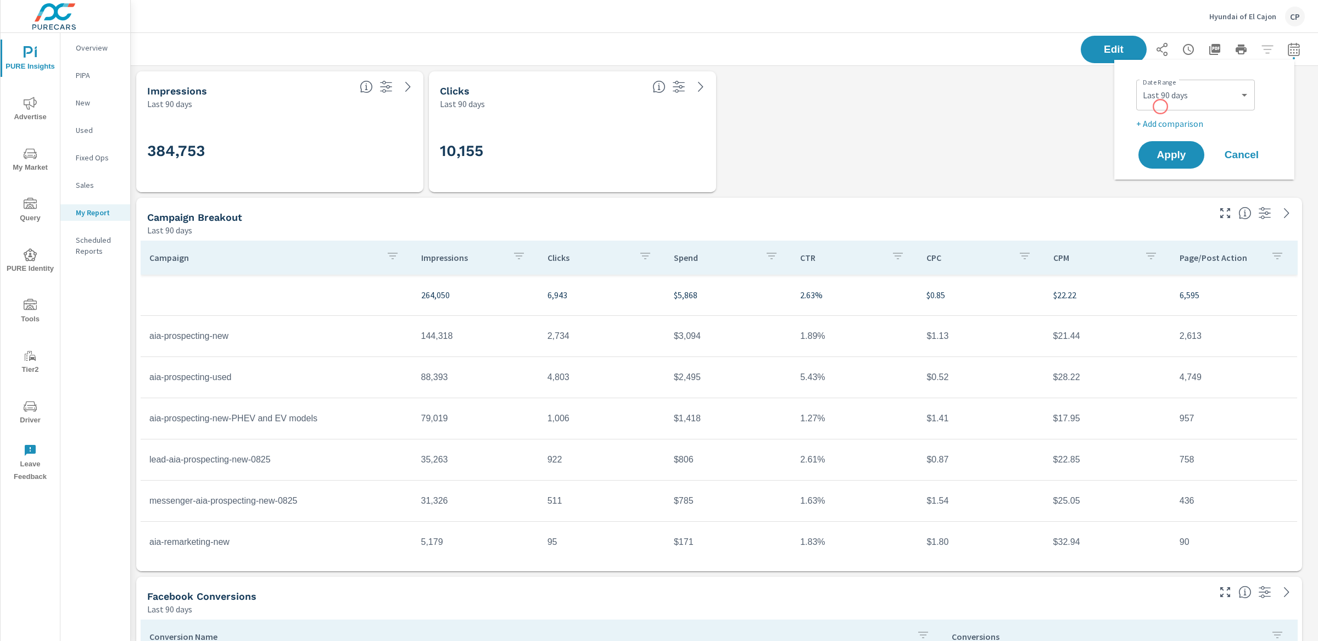
click at [1160, 107] on div "Custom Yesterday Last week Last 7 days Last 14 days Last 30 days Last 45 days L…" at bounding box center [1195, 95] width 119 height 31
click at [1188, 98] on select "Custom Yesterday Last week Last 7 days Last 14 days Last 30 days Last 45 days L…" at bounding box center [1195, 95] width 110 height 22
click at [1140, 84] on select "Custom Yesterday Last week Last 7 days Last 14 days Last 30 days Last 45 days L…" at bounding box center [1195, 95] width 110 height 22
select select "custom"
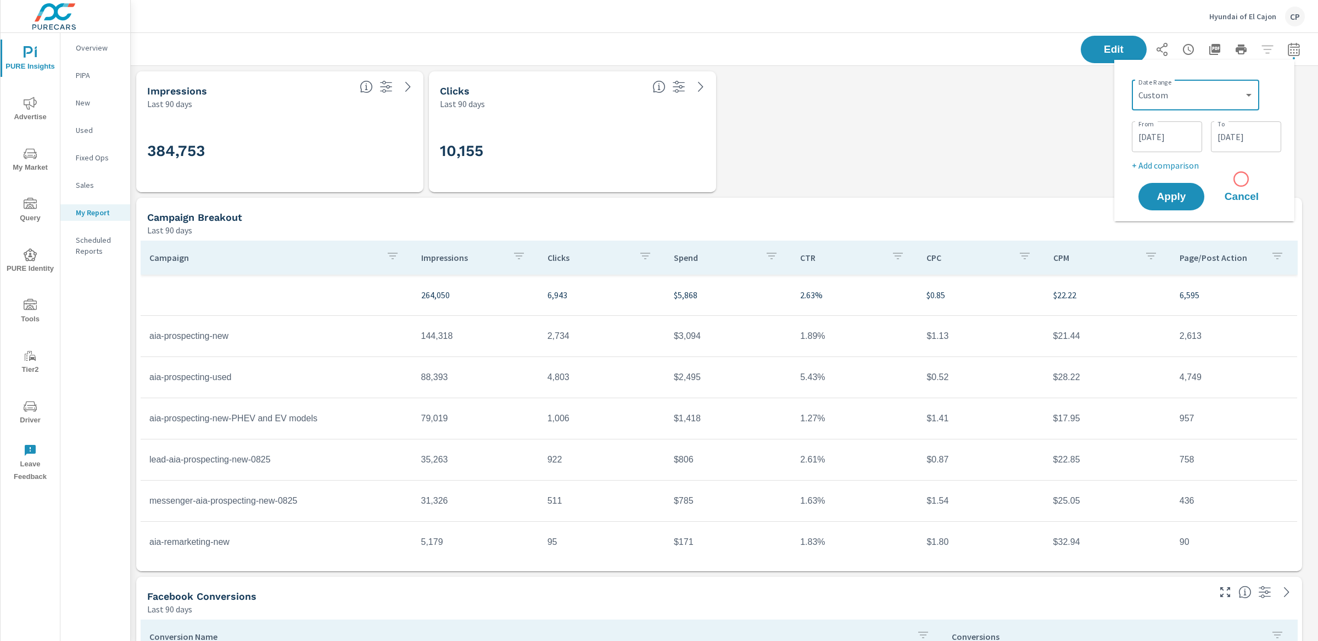
click at [1241, 178] on div "Date Range Custom Yesterday Last week Last 7 days Last 14 days Last 30 days Las…" at bounding box center [1204, 141] width 163 height 144
click at [1243, 186] on button "Cancel" at bounding box center [1242, 196] width 66 height 27
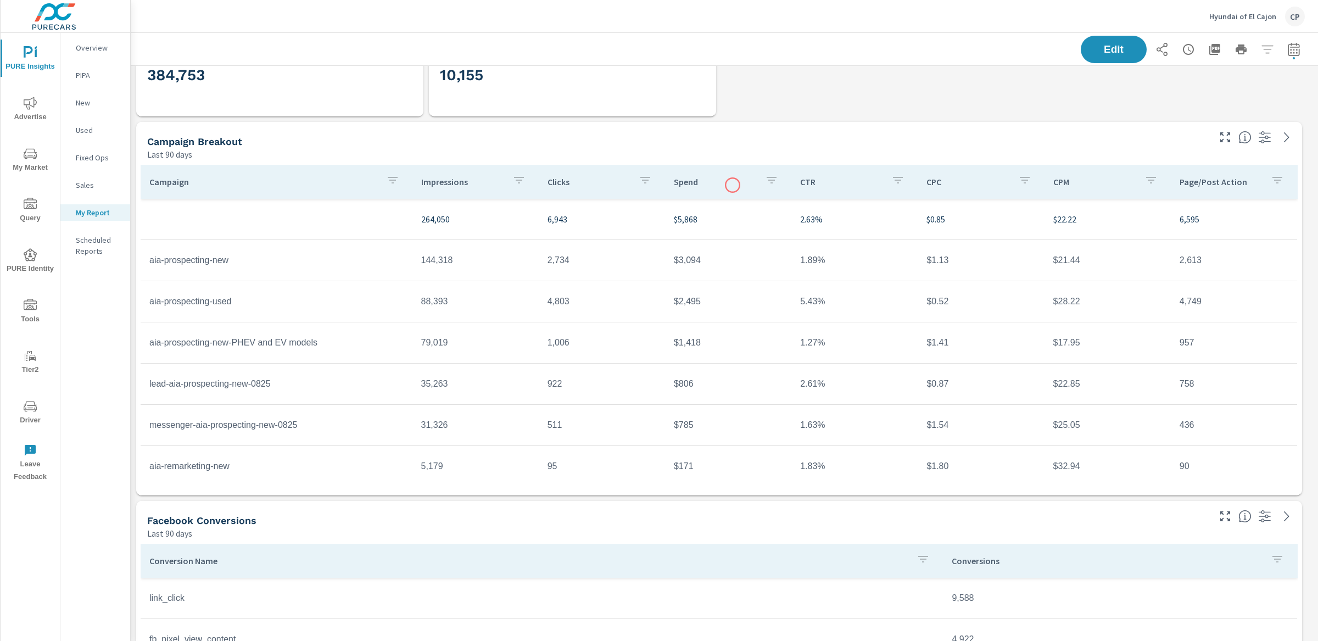
scroll to position [75, 0]
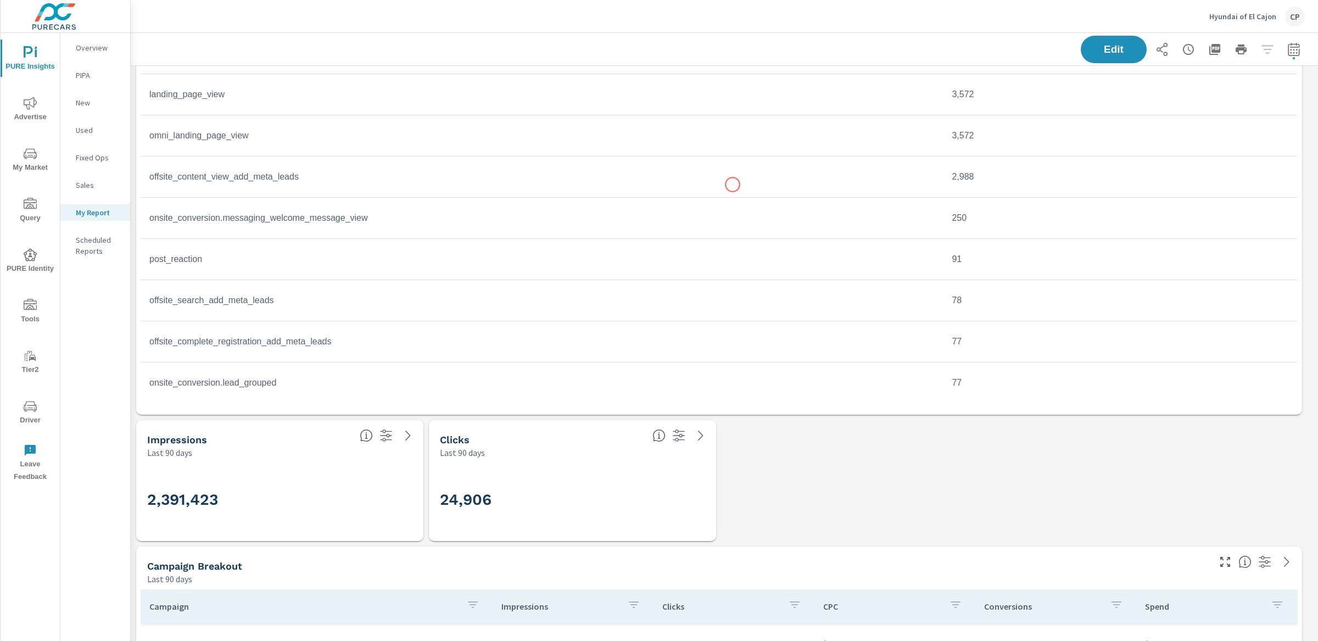
scroll to position [477, 0]
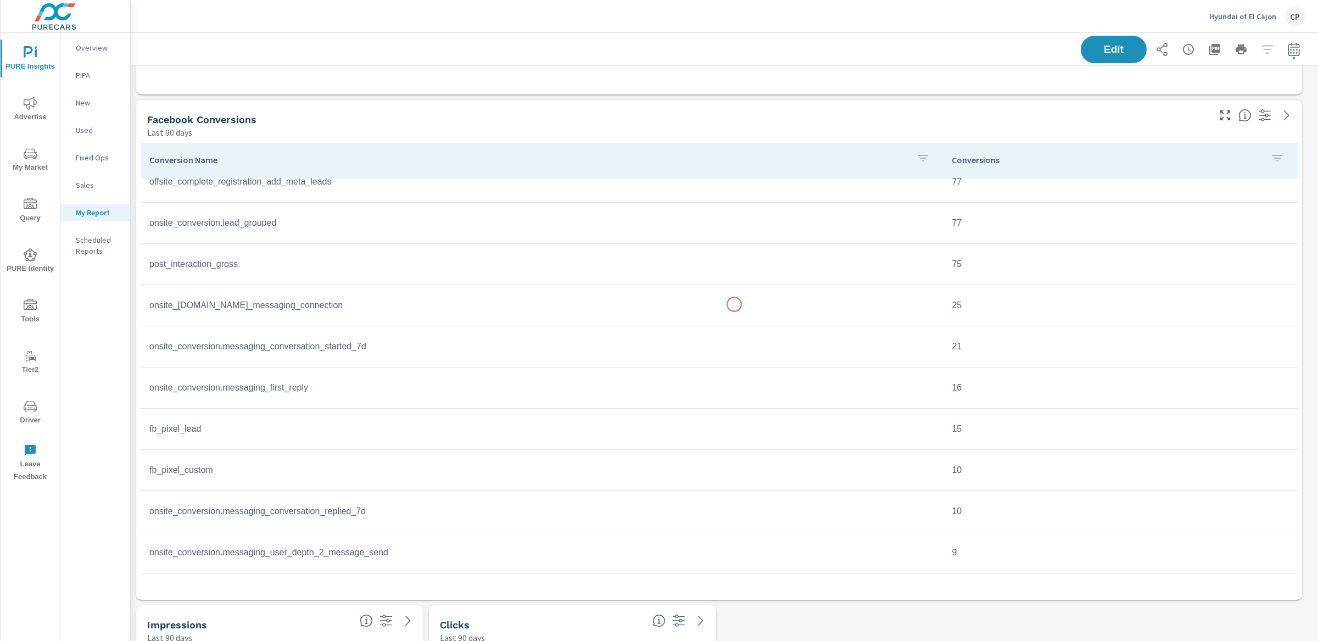
scroll to position [709, 0]
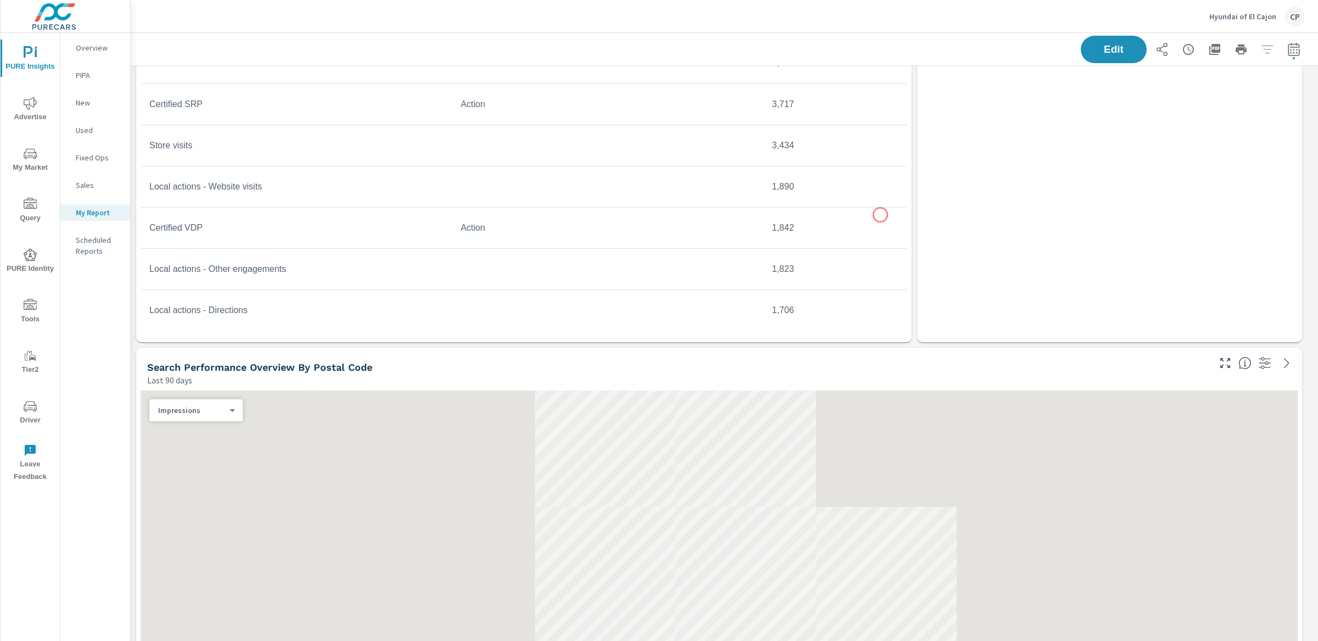
scroll to position [3092, 0]
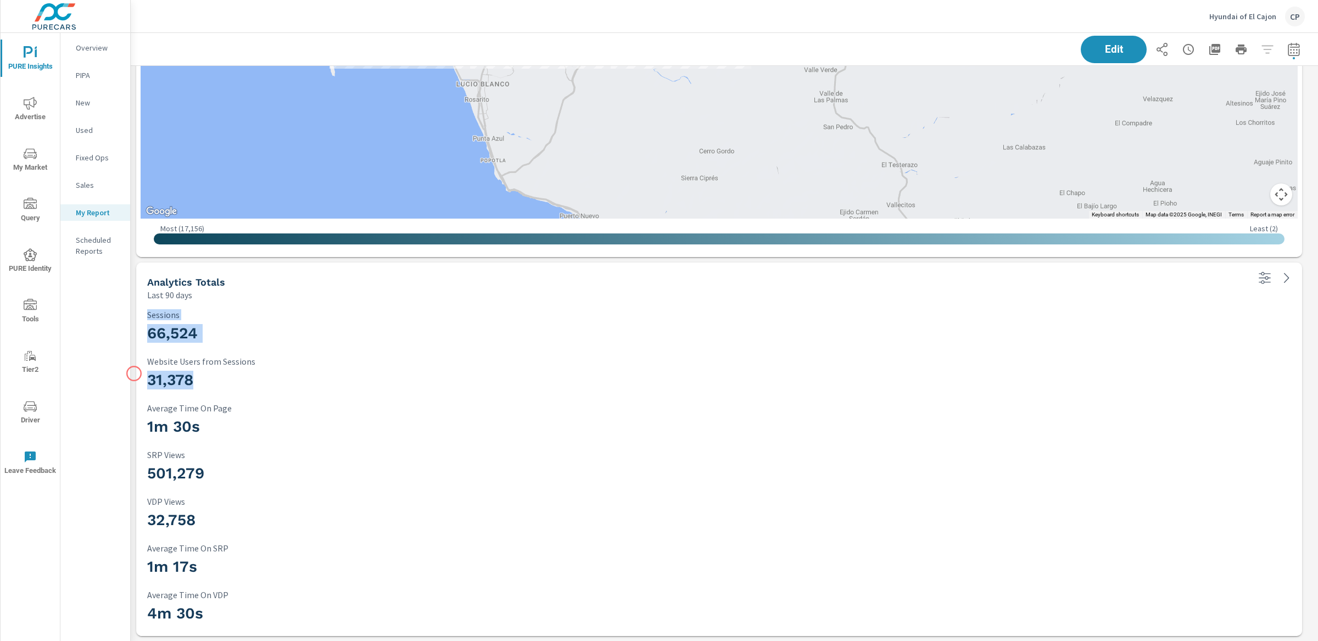
drag, startPoint x: 192, startPoint y: 373, endPoint x: 134, endPoint y: 374, distance: 57.7
click at [146, 381] on div "66,524 Sessions 31,378 Website Users from Sessions 1m 30s Average Time On Page …" at bounding box center [719, 468] width 1157 height 326
drag, startPoint x: 146, startPoint y: 381, endPoint x: 214, endPoint y: 380, distance: 68.1
click at [214, 380] on div "66,524 Sessions 31,378 Website Users from Sessions 1m 30s Average Time On Page …" at bounding box center [719, 468] width 1157 height 326
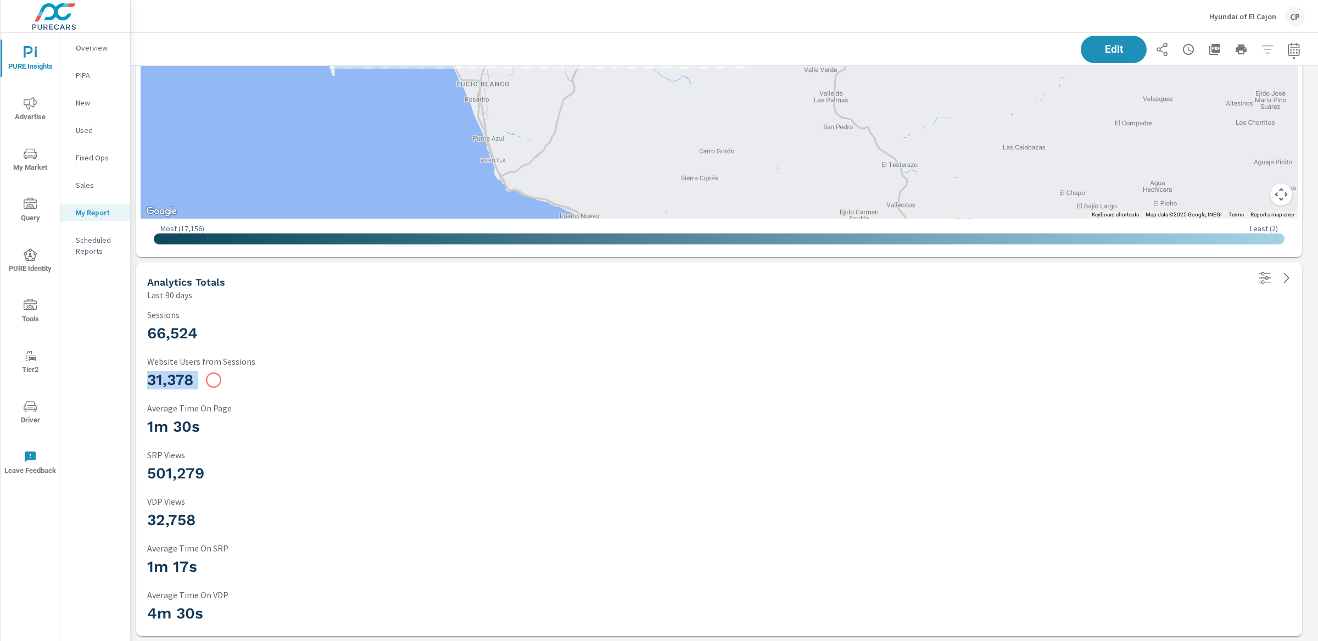
copy h3 "31,378"
drag, startPoint x: 145, startPoint y: 405, endPoint x: 224, endPoint y: 424, distance: 81.4
click at [224, 424] on div "66,524 Sessions 31,378 Website Users from Sessions 1m 30s Average Time On Page …" at bounding box center [719, 468] width 1157 height 326
drag, startPoint x: 218, startPoint y: 424, endPoint x: 143, endPoint y: 426, distance: 75.2
click at [143, 426] on div "66,524 Sessions 31,378 Website Users from Sessions 1m 30s Average Time On Page …" at bounding box center [719, 468] width 1157 height 326
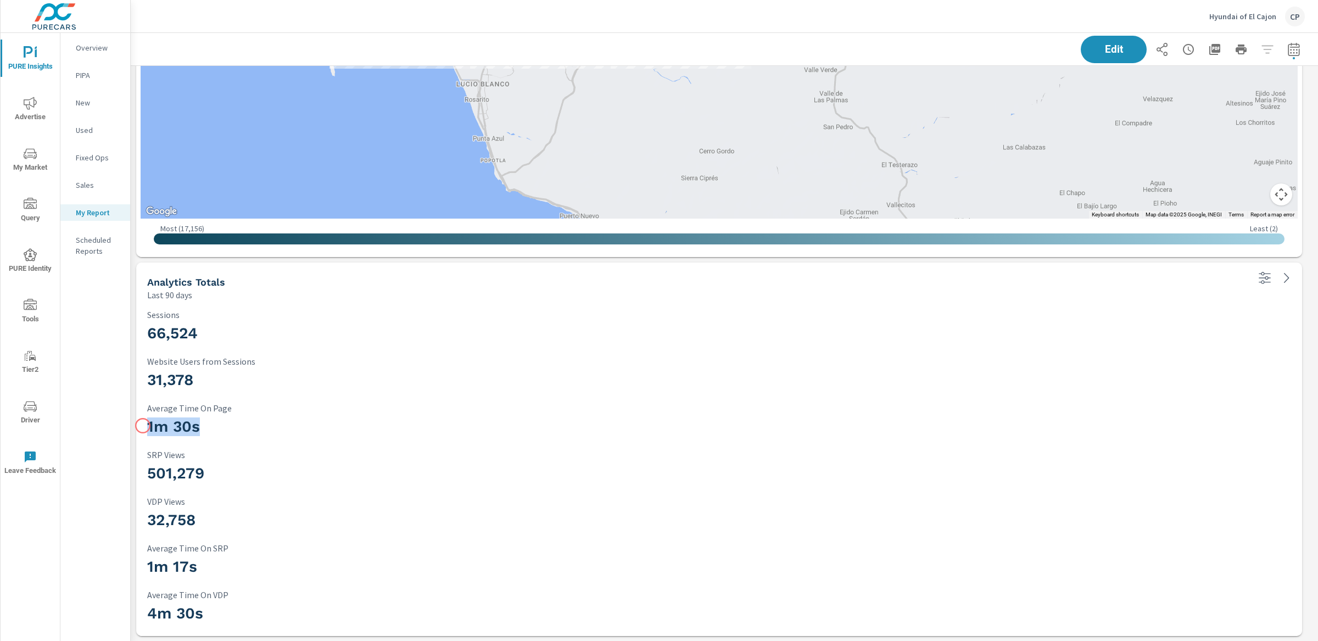
copy h3 "1m 30s"
drag, startPoint x: 206, startPoint y: 612, endPoint x: 151, endPoint y: 606, distance: 55.8
click at [152, 607] on h3 "4m 30s" at bounding box center [719, 613] width 1144 height 19
copy h3 "4m 30s"
drag, startPoint x: 147, startPoint y: 519, endPoint x: 222, endPoint y: 519, distance: 75.2
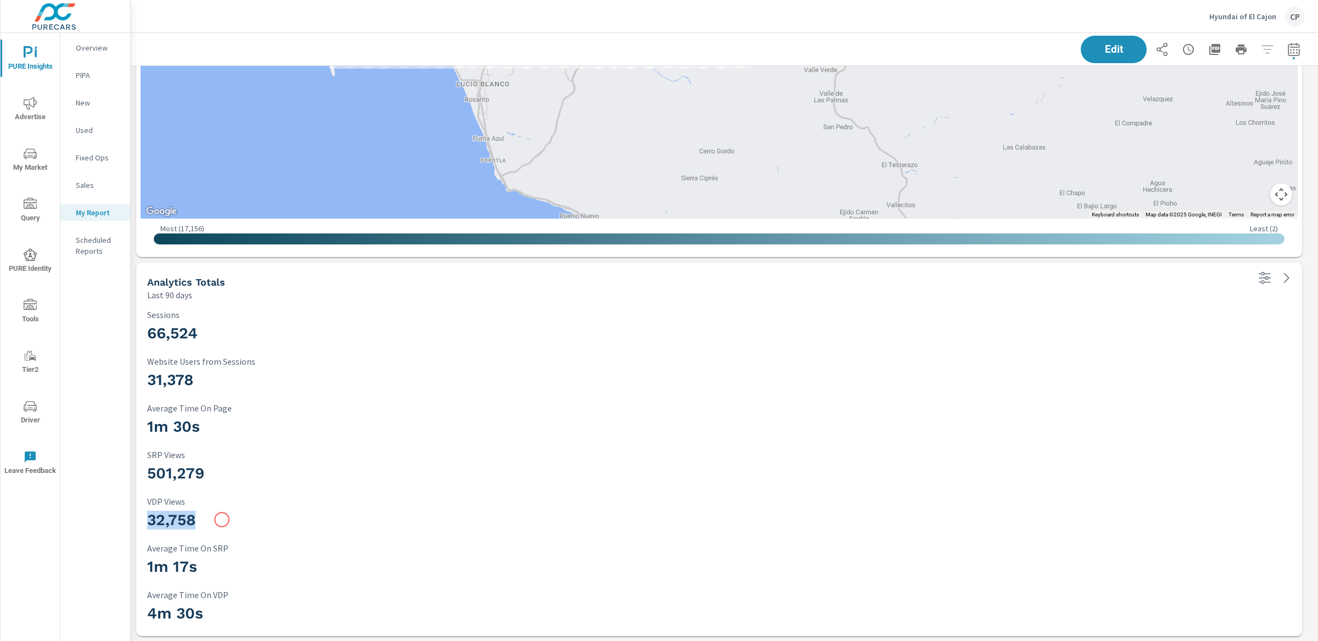
click at [222, 519] on h3 "32,758" at bounding box center [719, 520] width 1144 height 19
drag, startPoint x: 194, startPoint y: 522, endPoint x: 148, endPoint y: 467, distance: 72.5
click at [148, 467] on div "66,524 Sessions 31,378 Website Users from Sessions 1m 30s Average Time On Page …" at bounding box center [719, 468] width 1157 height 326
copy div "501,279 SRP Views 32,758"
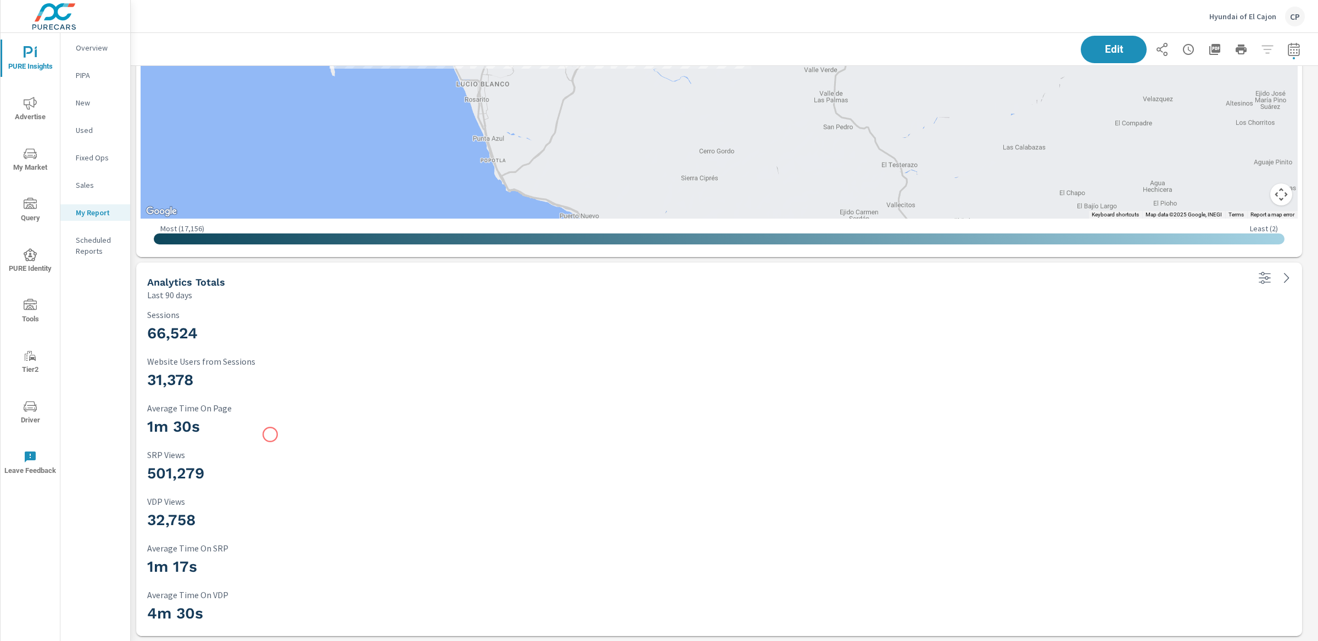
click at [270, 434] on h3 "1m 30s" at bounding box center [719, 426] width 1144 height 19
drag, startPoint x: 143, startPoint y: 551, endPoint x: 229, endPoint y: 557, distance: 86.4
click at [229, 557] on div "66,524 Sessions 31,378 Website Users from Sessions 1m 30s Average Time On Page …" at bounding box center [719, 468] width 1157 height 326
click at [211, 562] on h3 "1m 17s" at bounding box center [719, 566] width 1144 height 19
drag, startPoint x: 203, startPoint y: 571, endPoint x: 144, endPoint y: 553, distance: 61.5
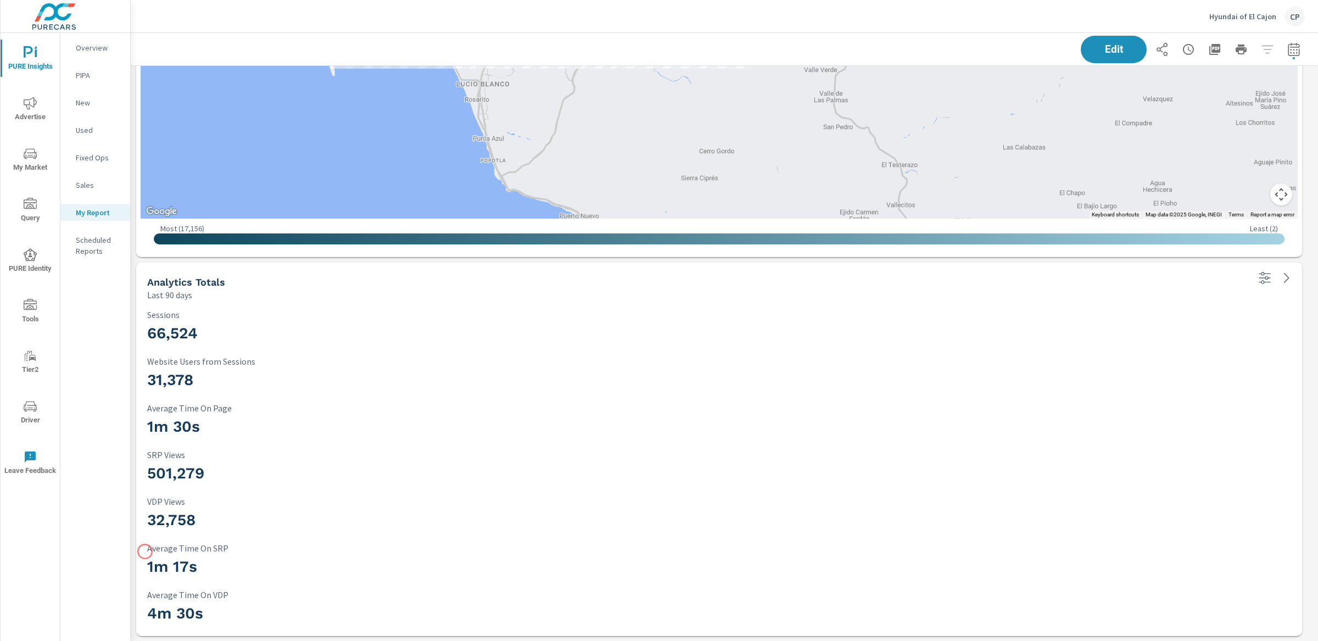
click at [144, 552] on div "66,524 Sessions 31,378 Website Users from Sessions 1m 30s Average Time On Page …" at bounding box center [719, 468] width 1157 height 326
click at [144, 553] on div "66,524 Sessions 31,378 Website Users from Sessions 1m 30s Average Time On Page …" at bounding box center [719, 468] width 1157 height 326
drag, startPoint x: 148, startPoint y: 547, endPoint x: 205, endPoint y: 564, distance: 58.9
click at [205, 564] on div "1m 17s Average Time On SRP" at bounding box center [719, 561] width 1144 height 37
click at [148, 564] on h3 "1m 17s" at bounding box center [719, 566] width 1144 height 19
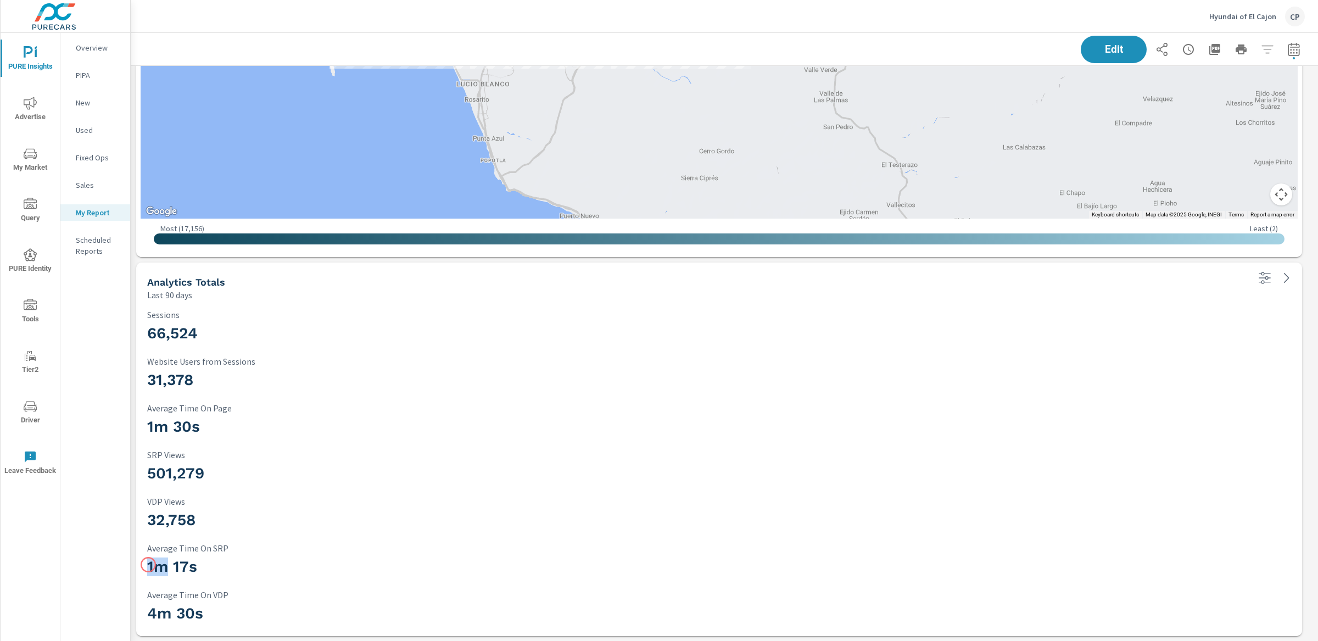
click at [148, 564] on h3 "1m 17s" at bounding box center [719, 566] width 1144 height 19
copy h3 "1m 17s"
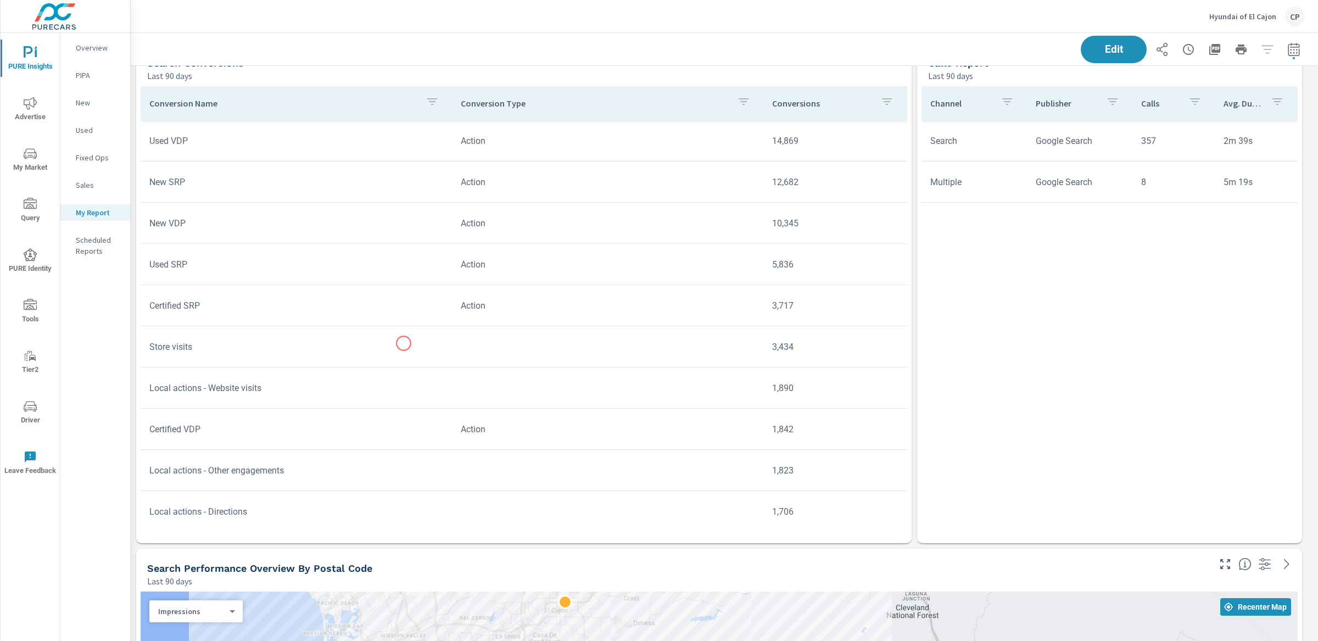
scroll to position [2174, 0]
drag, startPoint x: 801, startPoint y: 342, endPoint x: 795, endPoint y: 346, distance: 7.0
click at [795, 346] on td "3,434" at bounding box center [834, 347] width 143 height 28
copy td "3,434"
drag, startPoint x: 1144, startPoint y: 141, endPoint x: 1312, endPoint y: 142, distance: 168.6
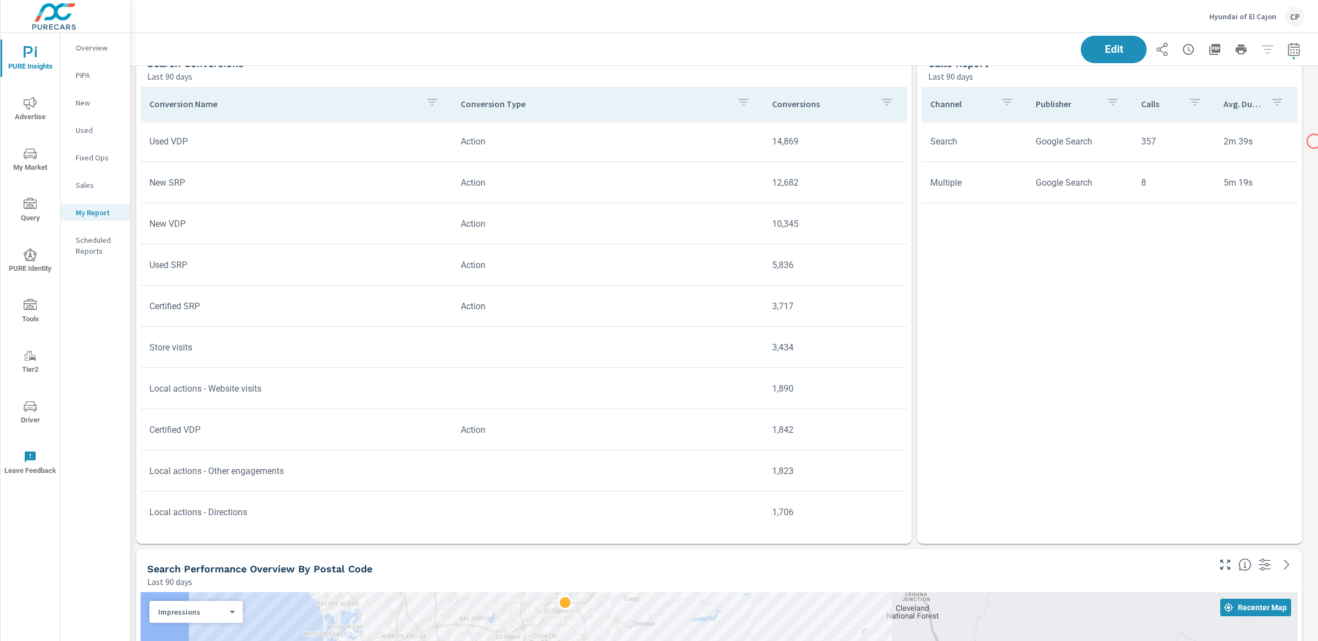
click at [1313, 141] on div "PURE Insights Report Hyundai of El Cajon Report date range: Jul 01, 2025 - Sep …" at bounding box center [724, 337] width 1187 height 608
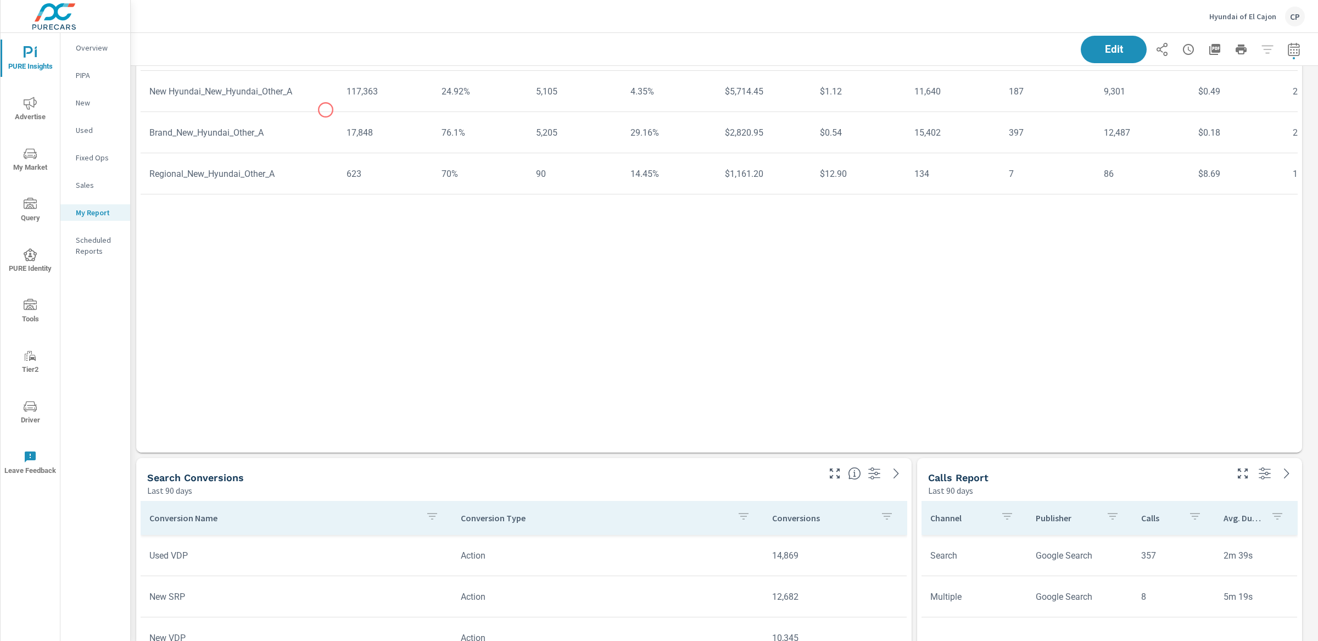
scroll to position [0, 0]
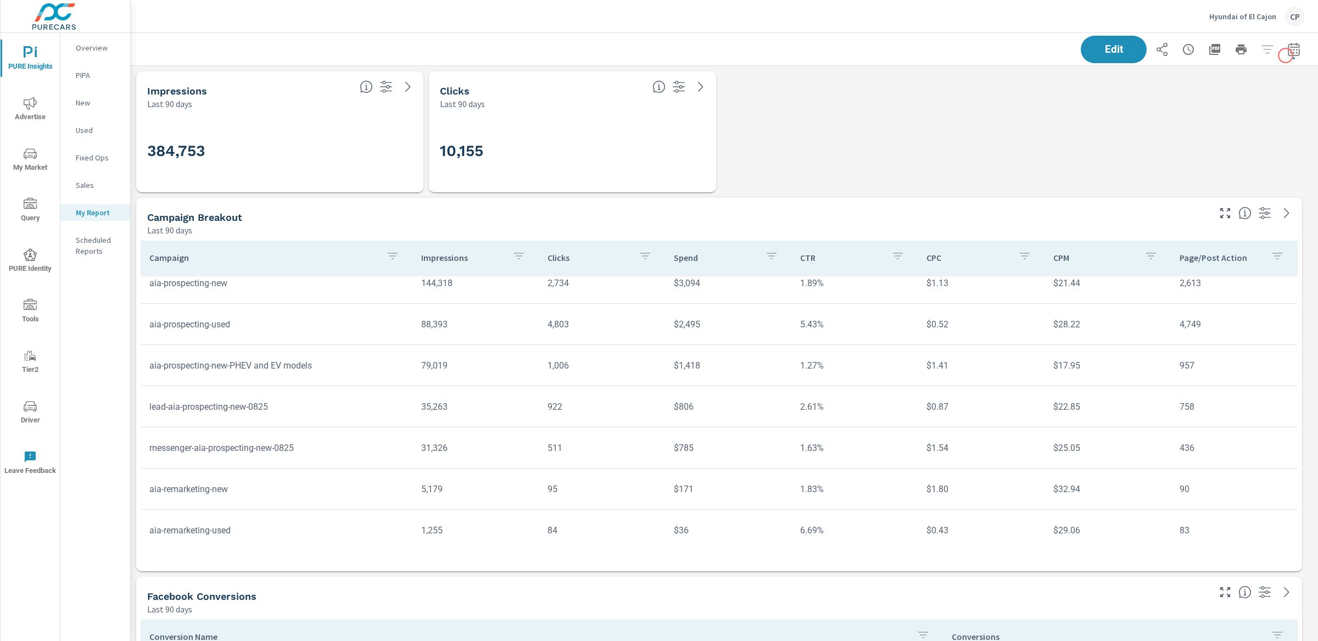
click at [1287, 54] on icon "button" at bounding box center [1293, 49] width 13 height 13
click at [1189, 88] on select "Custom Yesterday Last week Last 7 days Last 14 days Last 30 days Last 45 days L…" at bounding box center [1195, 95] width 110 height 22
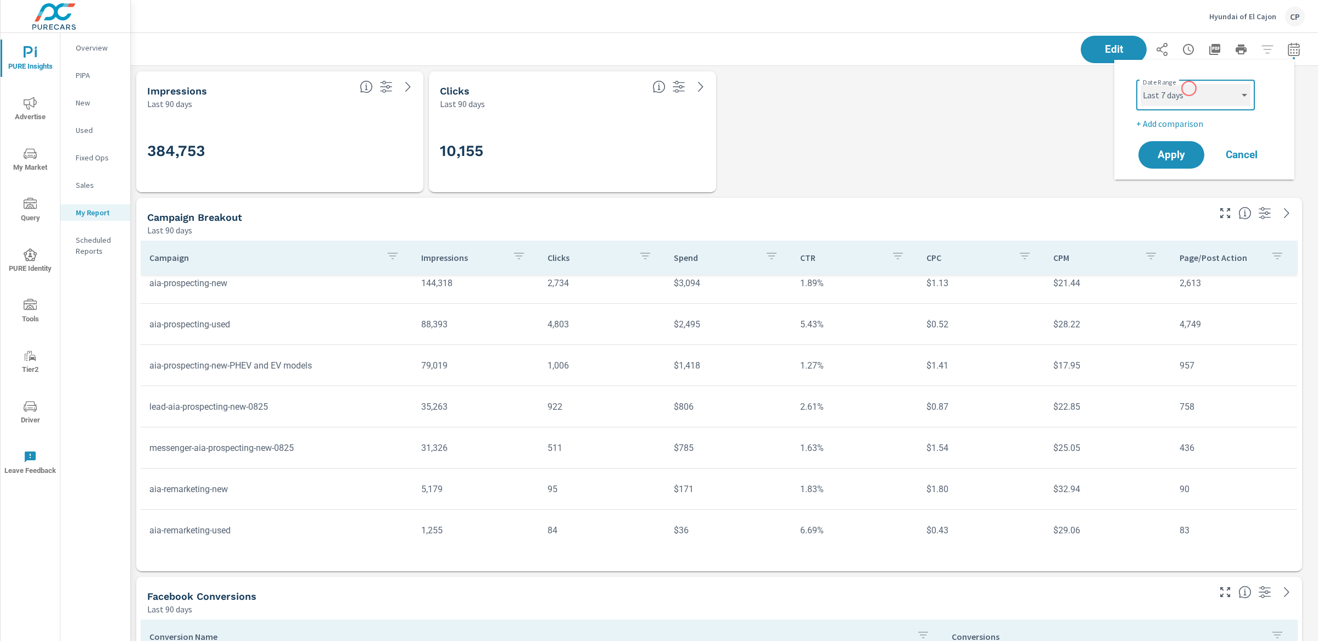
click at [1140, 84] on select "Custom Yesterday Last week Last 7 days Last 14 days Last 30 days Last 45 days L…" at bounding box center [1195, 95] width 110 height 22
select select "Last 7 days"
click at [1192, 165] on button "Apply" at bounding box center [1171, 155] width 68 height 29
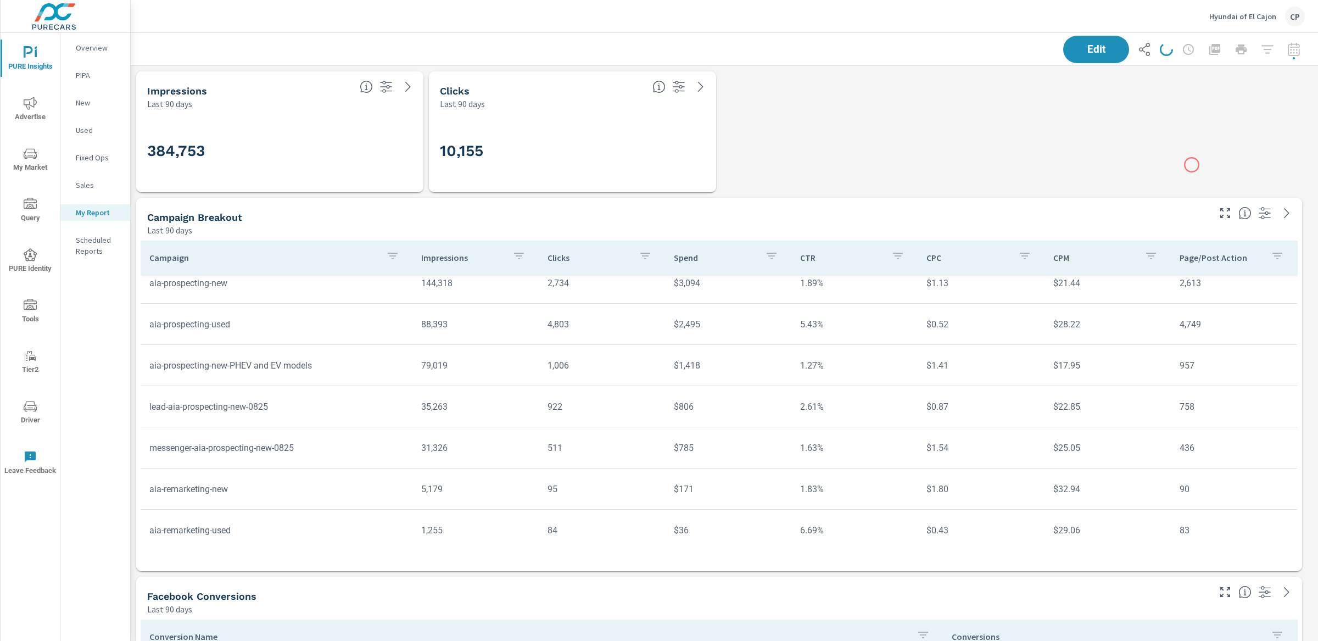
scroll to position [3689, 1198]
click at [1287, 49] on icon "button" at bounding box center [1293, 49] width 13 height 13
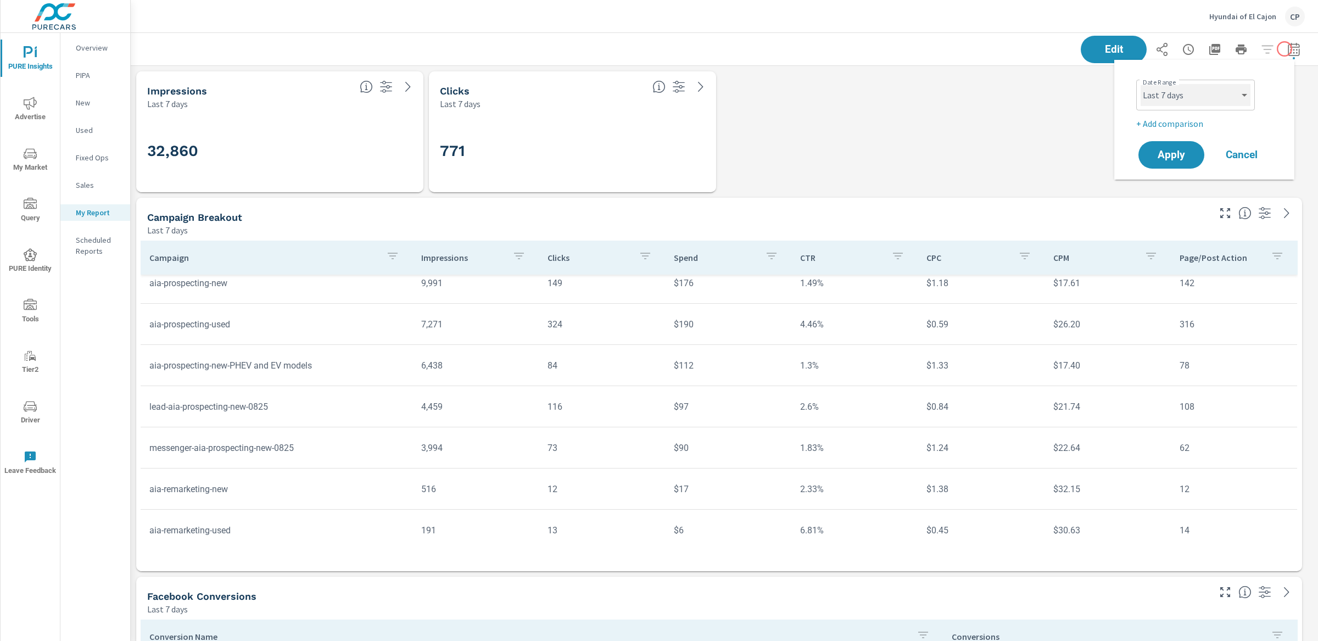
click at [1199, 93] on select "Custom Yesterday Last week Last 7 days Last 14 days Last 30 days Last 45 days L…" at bounding box center [1195, 95] width 110 height 22
click at [1140, 84] on select "Custom Yesterday Last week Last 7 days Last 14 days Last 30 days Last 45 days L…" at bounding box center [1195, 95] width 110 height 22
select select "Yesterday"
click at [1172, 139] on div "Apply Cancel" at bounding box center [1206, 155] width 141 height 32
click at [1171, 144] on button "Apply" at bounding box center [1171, 155] width 68 height 29
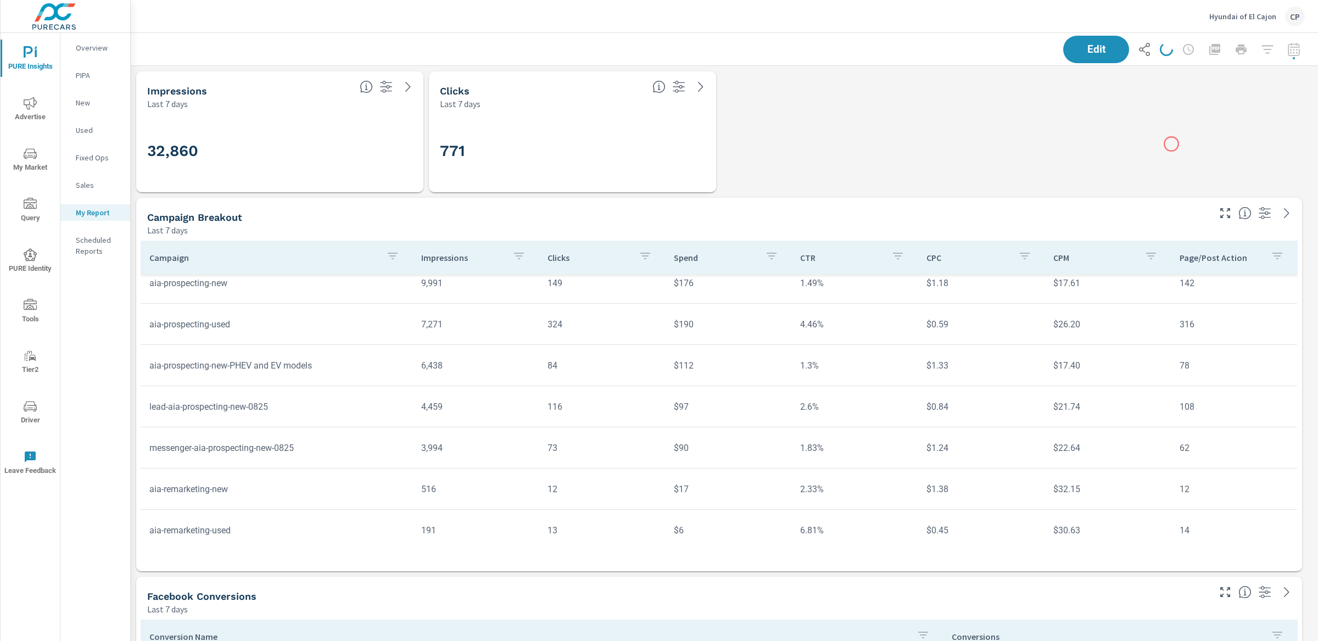
scroll to position [3689, 1198]
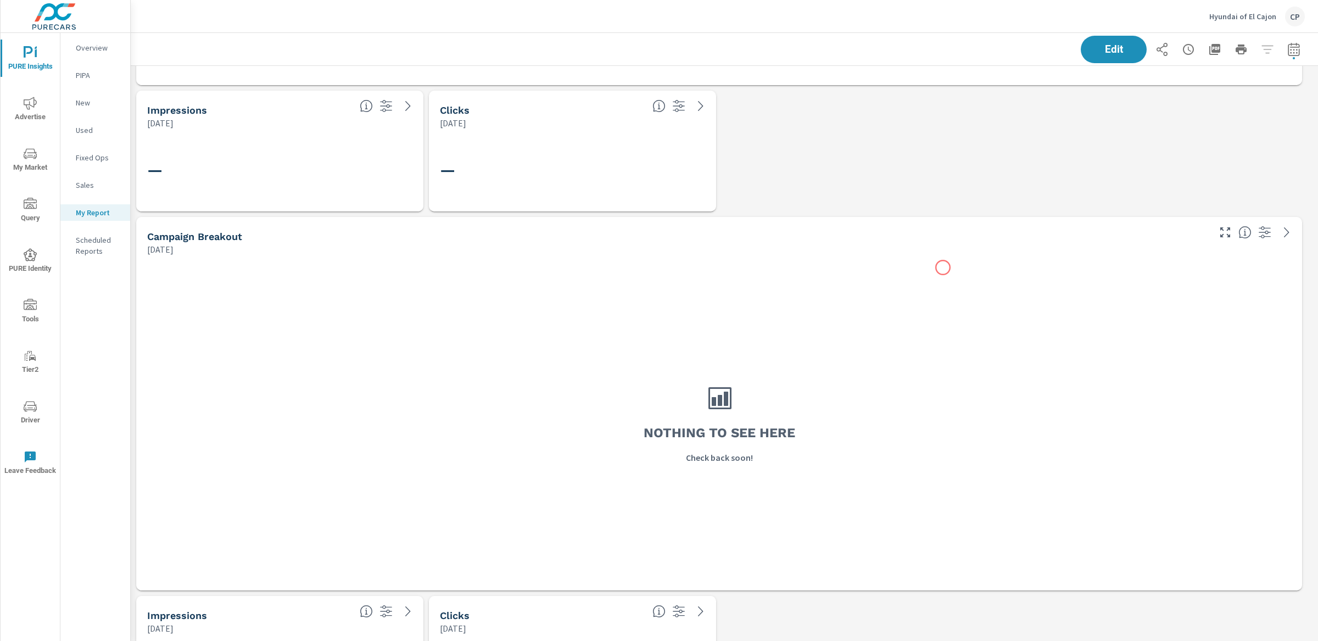
scroll to position [849, 0]
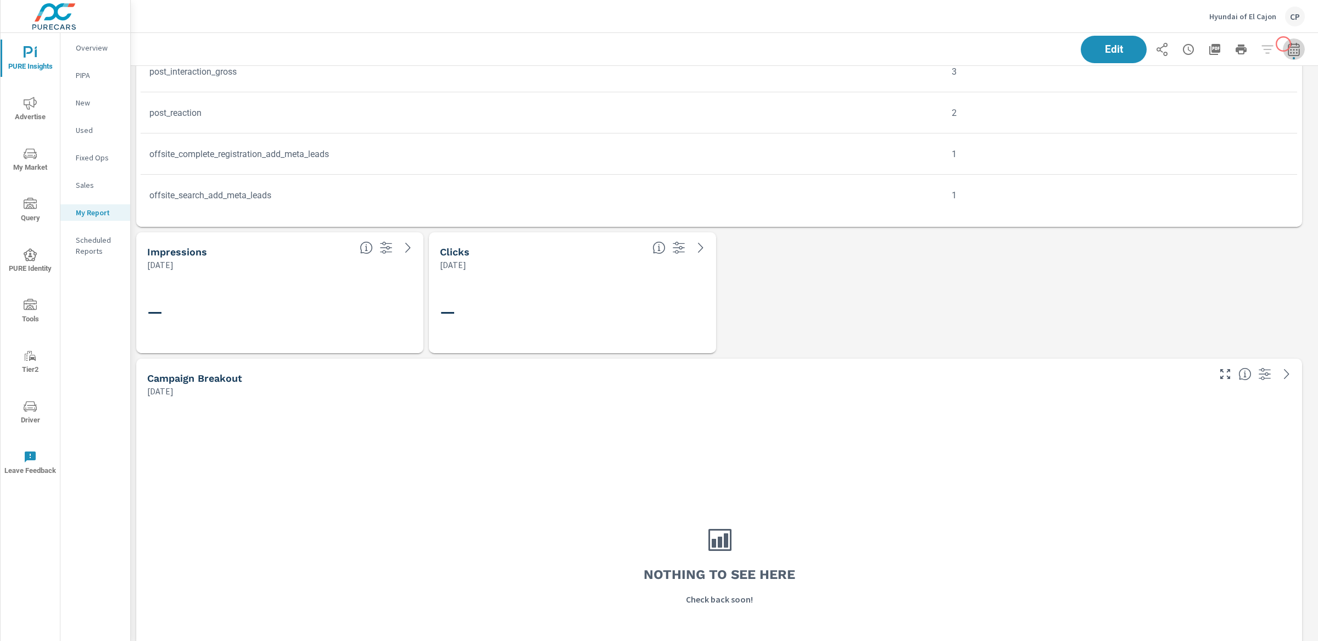
click at [1288, 44] on icon "button" at bounding box center [1294, 48] width 12 height 13
click at [1221, 81] on div "Custom Yesterday Last week Last 7 days Last 14 days Last 30 days Last 45 days L…" at bounding box center [1195, 95] width 119 height 31
click at [1220, 83] on div "Custom Yesterday Last week Last 7 days Last 14 days Last 30 days Last 45 days L…" at bounding box center [1195, 95] width 119 height 31
click at [1218, 90] on select "Custom Yesterday Last week Last 7 days Last 14 days Last 30 days Last 45 days L…" at bounding box center [1195, 95] width 110 height 22
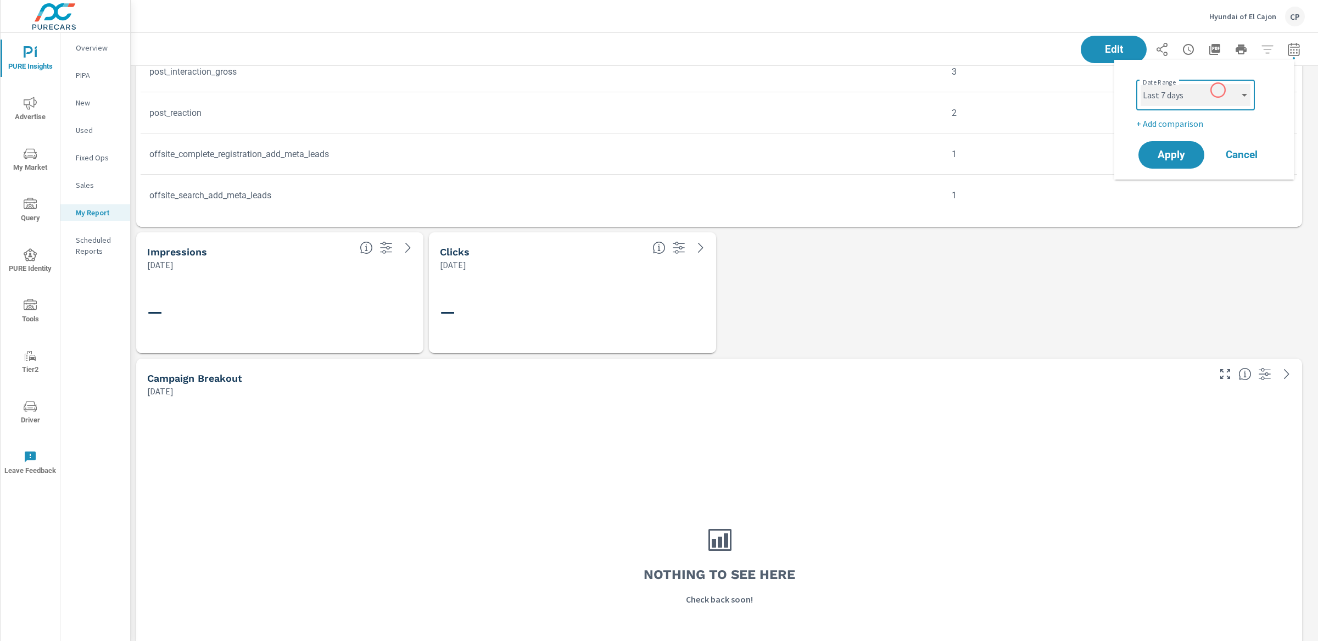
click at [1140, 84] on select "Custom Yesterday Last week Last 7 days Last 14 days Last 30 days Last 45 days L…" at bounding box center [1195, 95] width 110 height 22
select select "Last 7 days"
click at [1184, 150] on span "Apply" at bounding box center [1171, 155] width 45 height 10
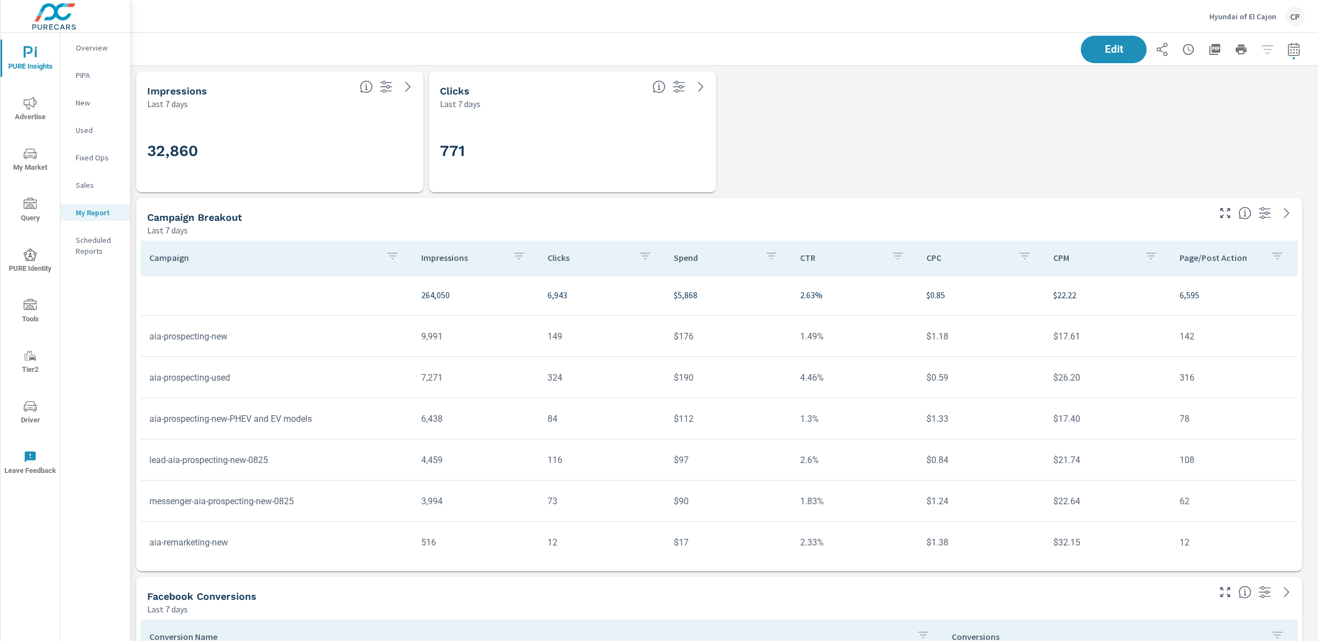
scroll to position [3689, 1198]
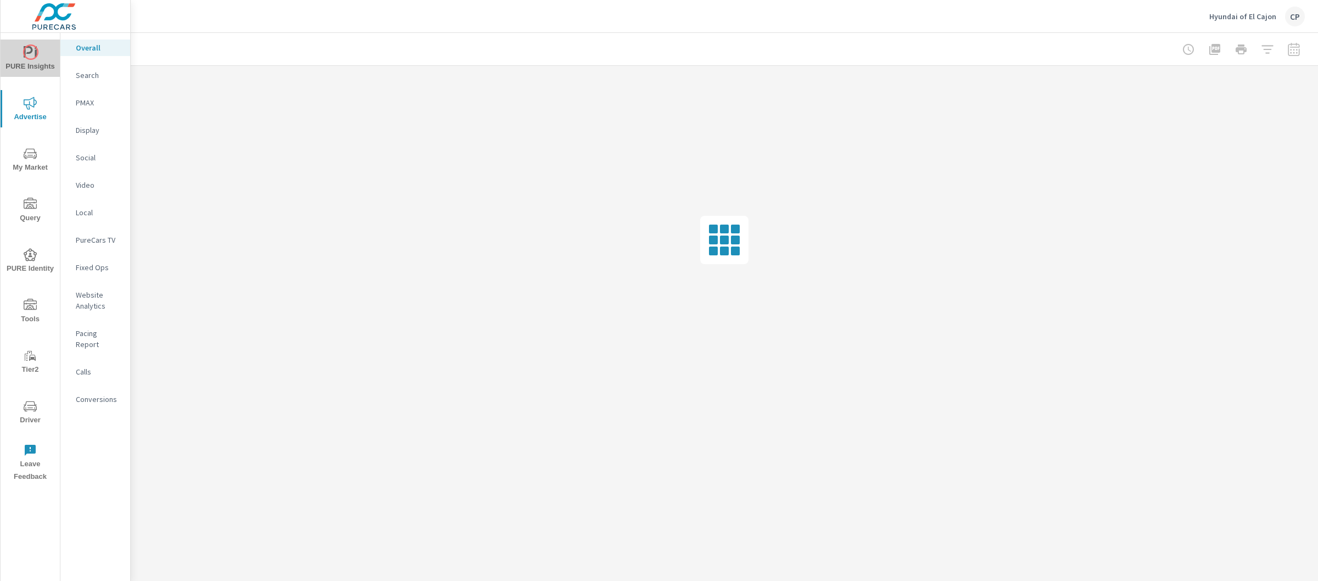
click at [31, 52] on icon "nav menu" at bounding box center [28, 52] width 9 height 12
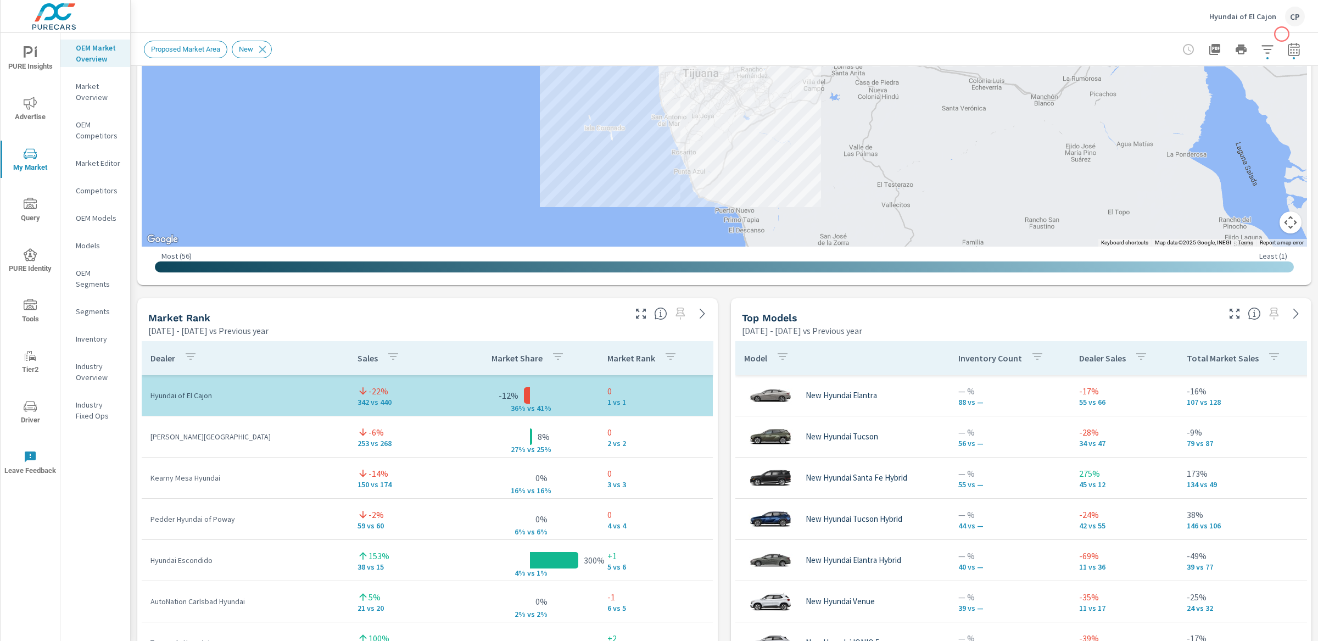
click at [1283, 40] on button "button" at bounding box center [1294, 49] width 22 height 22
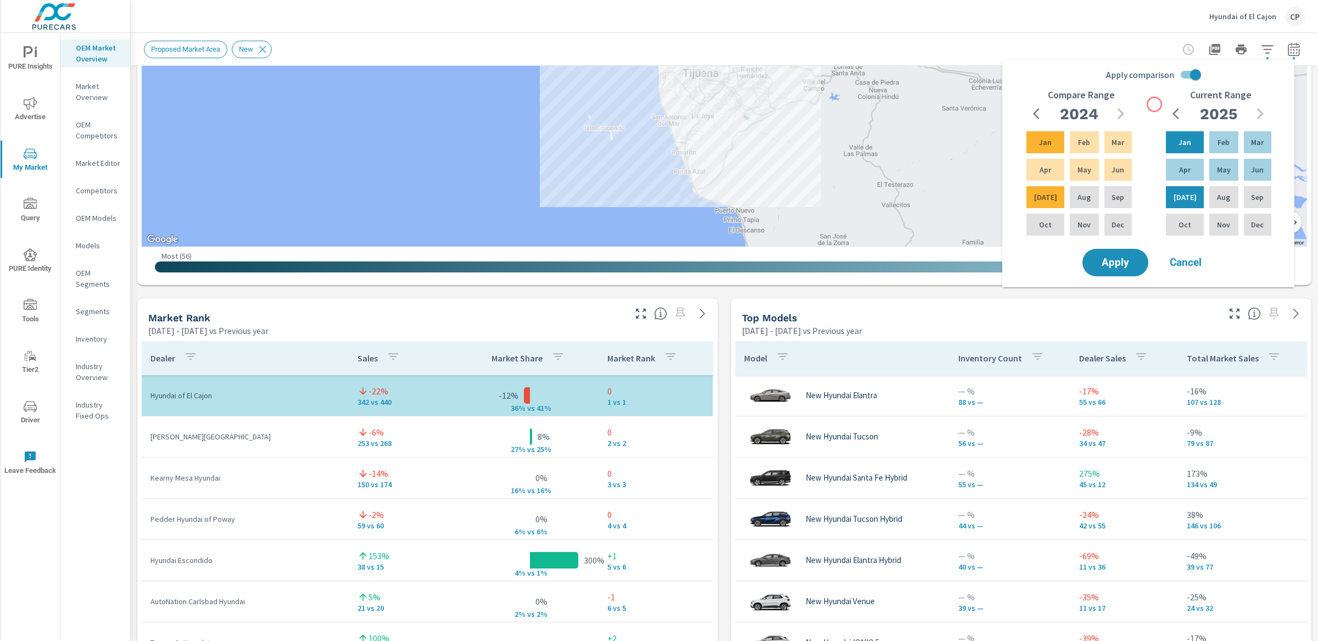
click at [1155, 105] on div "Current Range 2025 Jan Feb Mar Apr May Jun Jul Aug Sep Oct Nov Dec" at bounding box center [1219, 168] width 139 height 157
click at [1184, 266] on span "Cancel" at bounding box center [1186, 263] width 44 height 10
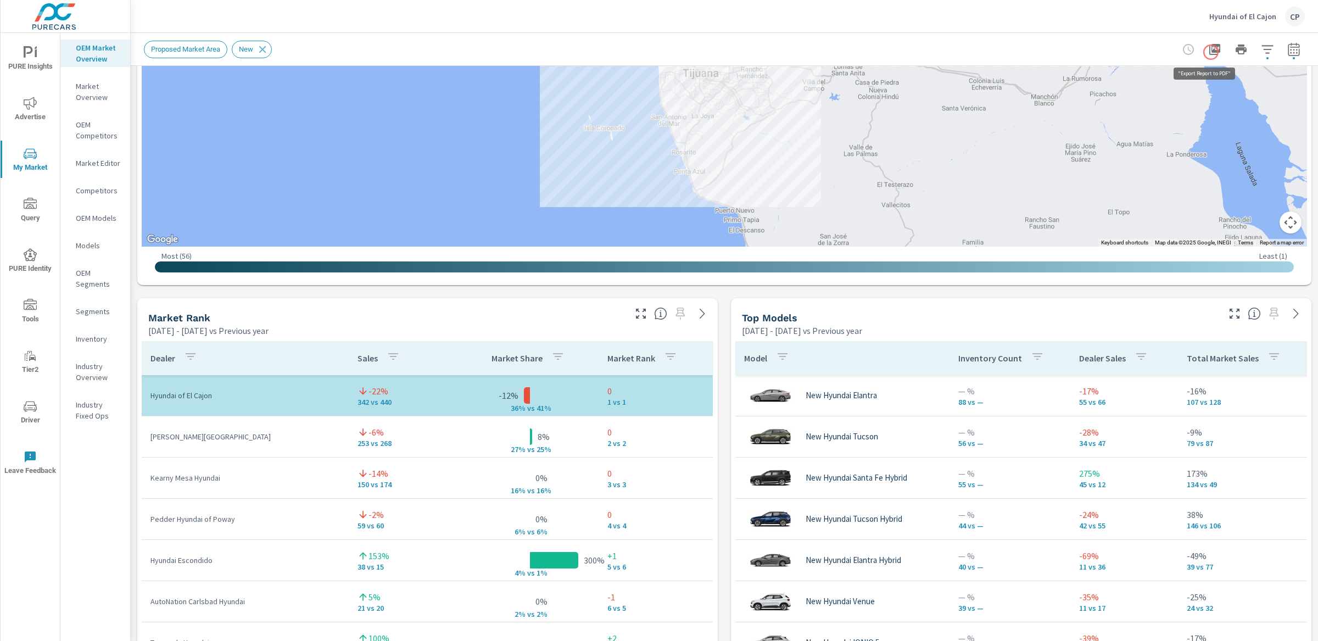
click at [1211, 51] on icon "button" at bounding box center [1214, 49] width 13 height 13
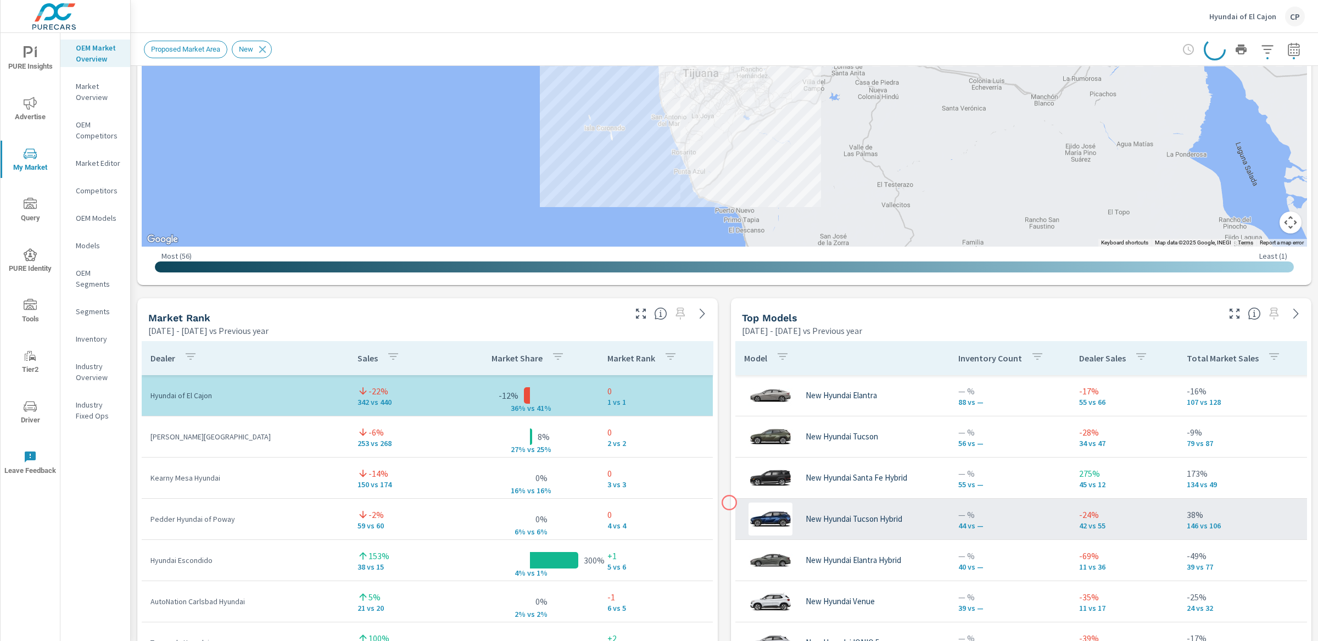
click at [735, 502] on td "New Hyundai Tucson Hybrid" at bounding box center [842, 519] width 214 height 51
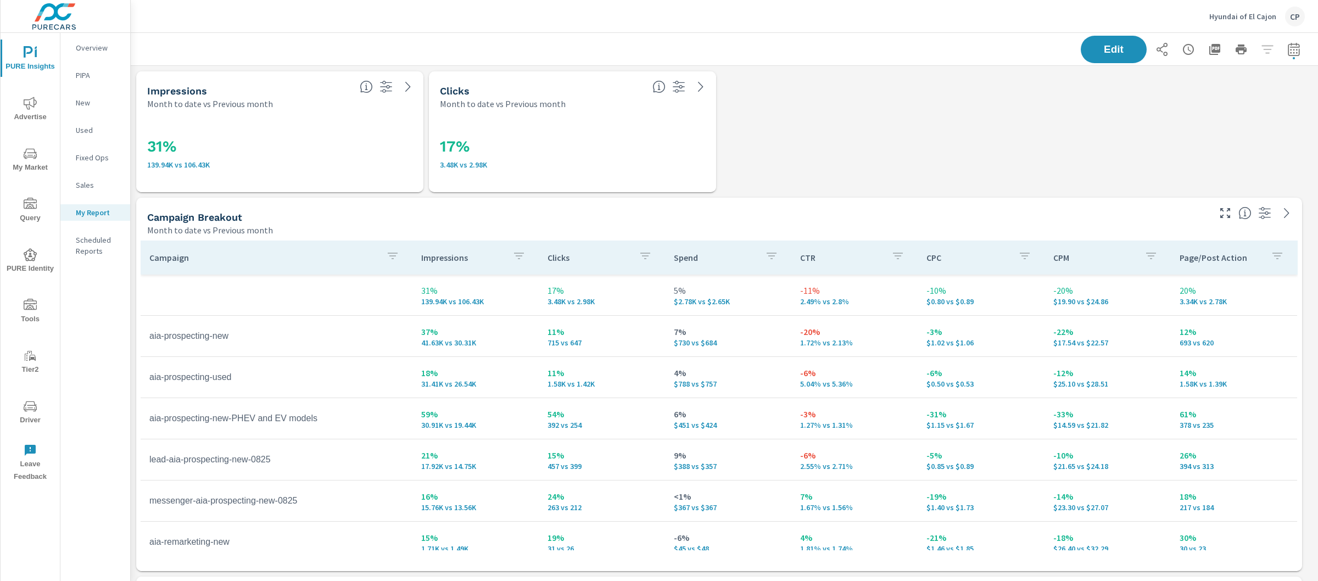
scroll to position [3689, 1198]
